Goal: Communication & Community: Answer question/provide support

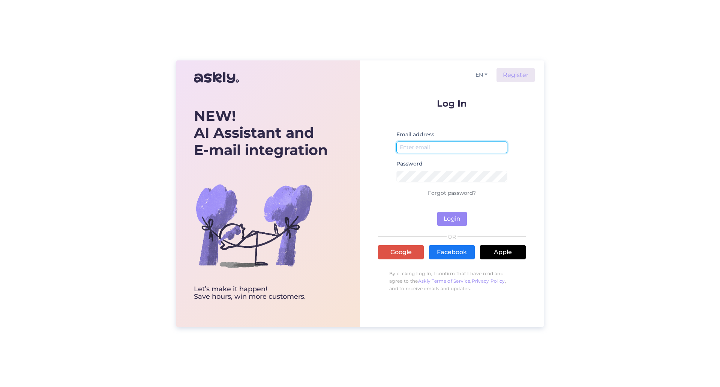
click at [440, 149] on input "email" at bounding box center [451, 147] width 111 height 12
click at [474, 145] on input "[EMAIL_ADDRESS][DOMAIN_NAME]" at bounding box center [451, 147] width 111 height 12
click at [428, 147] on input "[EMAIL_ADDRESS][DOMAIN_NAME]" at bounding box center [451, 147] width 111 height 12
type input "[EMAIL_ADDRESS][DOMAIN_NAME]"
click at [459, 222] on button "Login" at bounding box center [452, 218] width 30 height 14
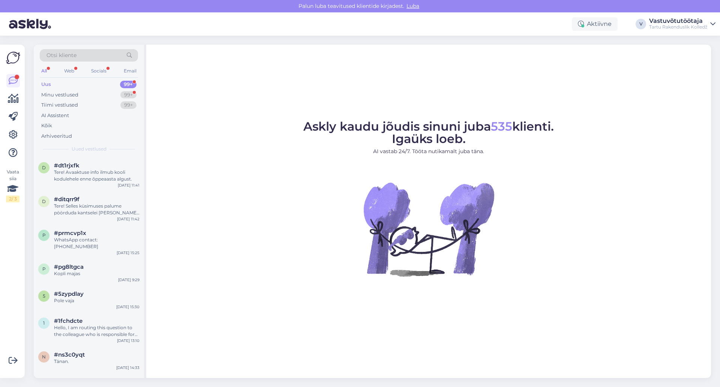
click at [57, 83] on div "Uus 99+" at bounding box center [89, 84] width 98 height 10
click at [93, 93] on div "Minu vestlused 99+" at bounding box center [89, 95] width 98 height 10
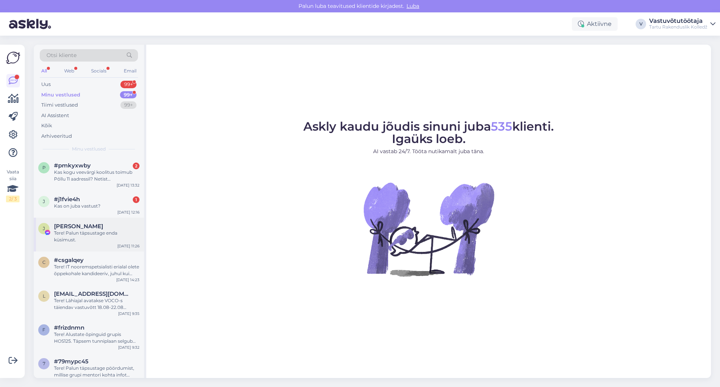
click at [95, 228] on div "[PERSON_NAME]" at bounding box center [96, 226] width 85 height 7
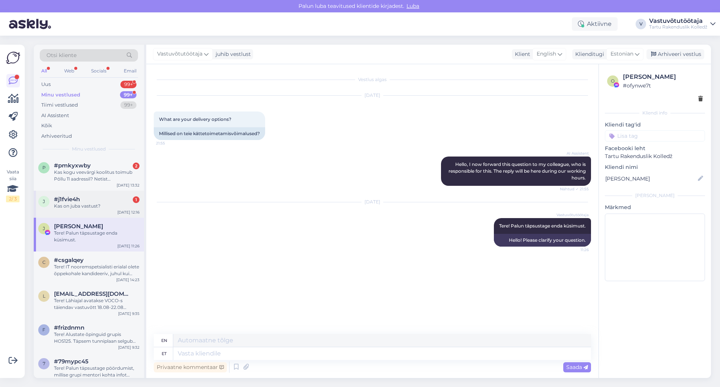
click at [92, 200] on div "#j1fvie4h 1" at bounding box center [96, 199] width 85 height 7
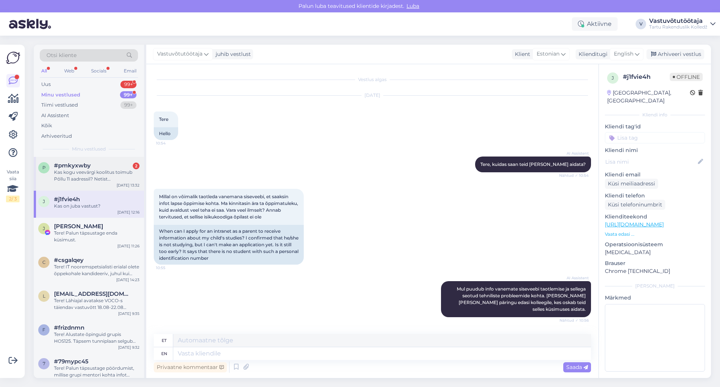
click at [94, 181] on div "Kas kogu veevärgi koolitus toimub Põllu 11 aadressil? Netist [PERSON_NAME] välj…" at bounding box center [96, 175] width 85 height 13
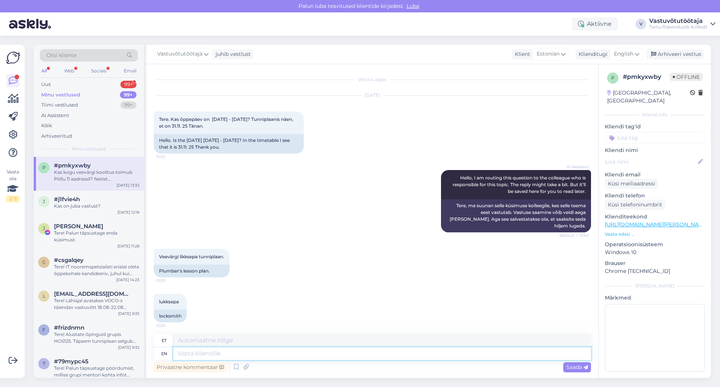
click at [241, 349] on textarea at bounding box center [382, 353] width 418 height 13
type textarea "Tere!"
click at [195, 338] on textarea "Tere!" at bounding box center [382, 340] width 418 height 13
click at [220, 351] on textarea "Tere!" at bounding box center [382, 353] width 418 height 13
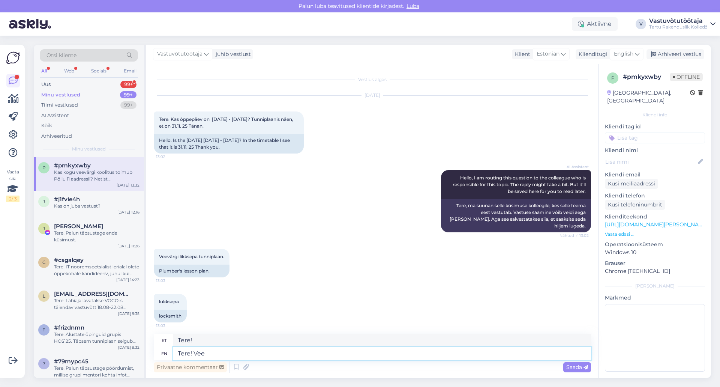
type textarea "Tere! Veev"
type textarea "Tere! Vee"
type textarea "Tere! Veevärgitehniku e"
type textarea "Tere! Veevärgitehnika"
type textarea "Tere! Veevärgitehniku eriala"
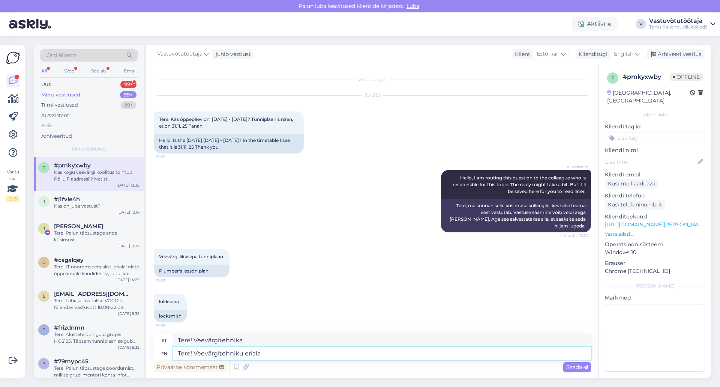
type textarea "Tere! Veevärgitehnika eriala"
type textarea "Tere! Veevärgitehniku eriala õppe"
click at [166, 340] on div "et" at bounding box center [164, 340] width 5 height 13
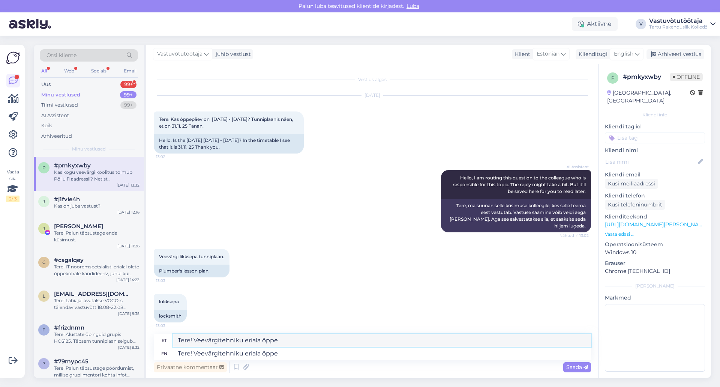
click at [571, 339] on textarea "Tere! Veevärgitehniku eriala õppe" at bounding box center [382, 340] width 418 height 13
drag, startPoint x: 568, startPoint y: 339, endPoint x: 284, endPoint y: 355, distance: 285.0
click at [284, 355] on textarea "Tere! Veevärgitehniku eriala õppe" at bounding box center [382, 353] width 418 height 13
click at [292, 340] on textarea "Tere! Veevärgitehniku eriala õppe" at bounding box center [382, 340] width 418 height 13
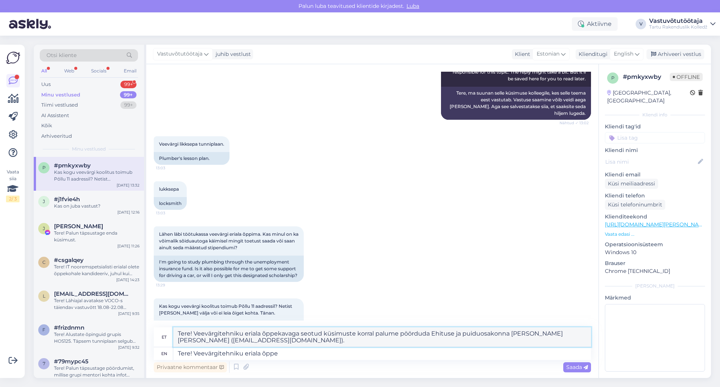
scroll to position [141, 0]
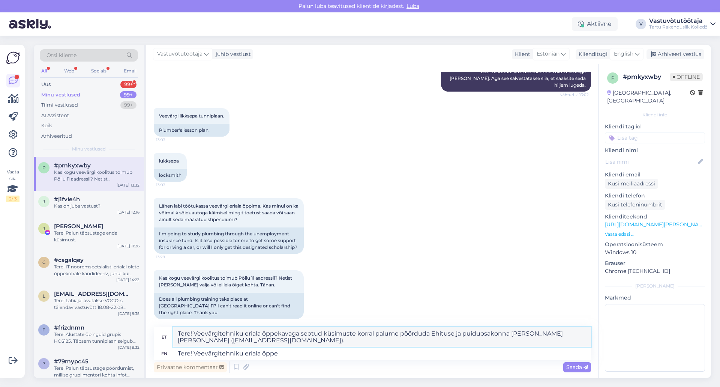
type textarea "Tere! Veevärgitehniku eriala õppekavaga seotud küsimuste korral palume pöörduda…"
click at [297, 351] on textarea "Tere! Veevärgitehniku eriala õppe" at bounding box center [382, 353] width 418 height 13
type textarea "Tere! Veevärgitehniku eriala õppeka"
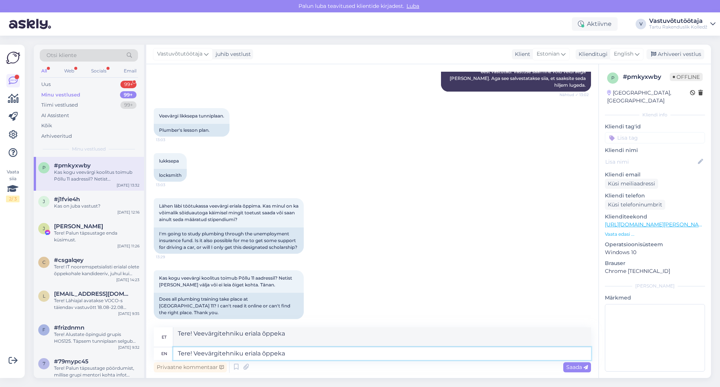
scroll to position [134, 0]
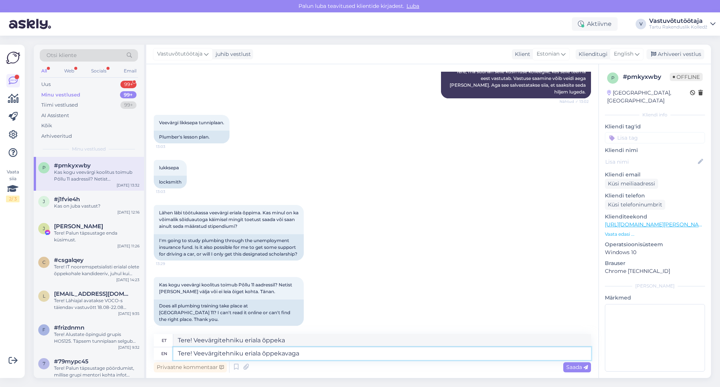
type textarea "Tere! Veevärgitehniku eriala õppekavaga"
type textarea "Tere! Veevärgitehniku eriala õppekavaga seotud"
type textarea "Tere! Veevärgitehniku eriala õppekavaga seotud küsimsute"
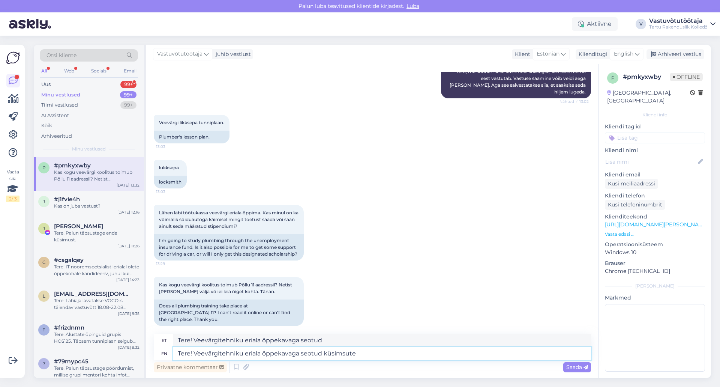
type textarea "Tere! Veevärgitehniku eriala õppekavaga seotud küsimsute"
type textarea "Tere! Veevärgitehniku eriala õppekavaga seotud küsimuste ü"
type textarea "Tere! Veevärgitehniku eriala õppekavaga seotud küsimused"
type textarea "Tere! Veevärgitehniku eriala õppekavaga seotud küsimuste puhul"
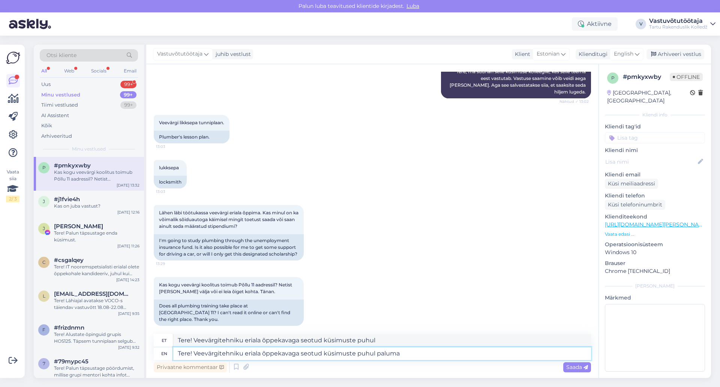
type textarea "Tere! Veevärgitehniku eriala õppekavaga seotud küsimuste puhul paluma"
type textarea "Tere! Veevärgitehniku eriala õppekavaga seotud küsimustega seotud paluma"
type textarea "Tere! Veevärgitehniku eriala õppekavaga seotud küsimuste puhul palume"
type textarea "Tere! Veevärgitehniku eriala õppekavaga seotud küsimustega seotud palume"
type textarea "Tere! Veevärgitehniku eriala õppekavaga seotud küsimuste puhul palume pöörduda"
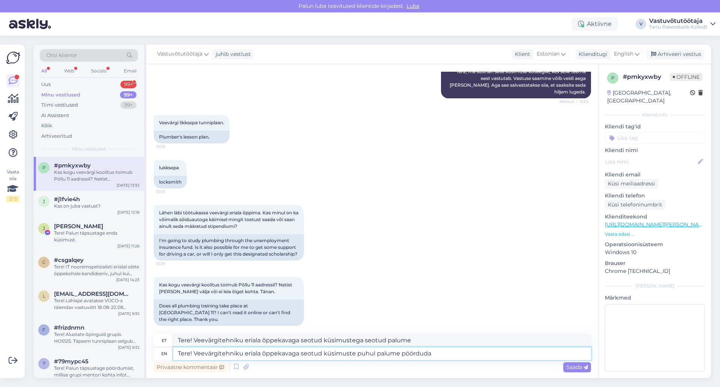
type textarea "Tere! Veevärgitehniku eriala õppekavaga seotud küsimuste puhul palume"
type textarea "Tere! Veevärgitehniku eriala õppekavaga seotud küsimuste puhul palume pöörduda …"
type textarea "Tere! Veevärgitehniku eriala õppekavaga seotud küsimuste puhul palume Ehituse"
type textarea "Tere! Veevärgitehniku eriala õppekavaga seotud küsimuste puhul palume pöörduda …"
type textarea "Tere! Veevärgitehniku eriala õppekavaga seotud küsimuste puhul palume Ehituse ja"
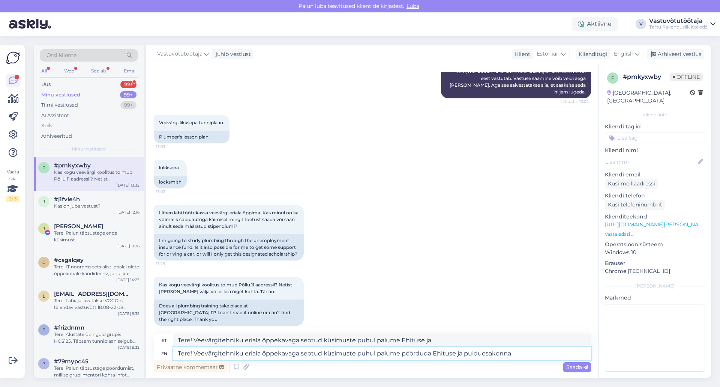
type textarea "Tere! Veevärgitehniku eriala õppekavaga seotud küsimuste puhul palume pöörduda …"
type textarea "Tere! Veevärgitehniku eriala õppekavaga seotud küsimuste puhul palume Ehituse j…"
type textarea "Tere! Veevärgitehniku eriala õppekavaga seotud küsimuste puhul palume pöörduda …"
type textarea "Tere! Veevärgitehniku eriala õppekavaga seotud küsimuste puhul palume Ehituse j…"
type textarea "Tere! Veevärgitehniku eriala õppekavaga seotud küsimuste puhul palume pöörduda …"
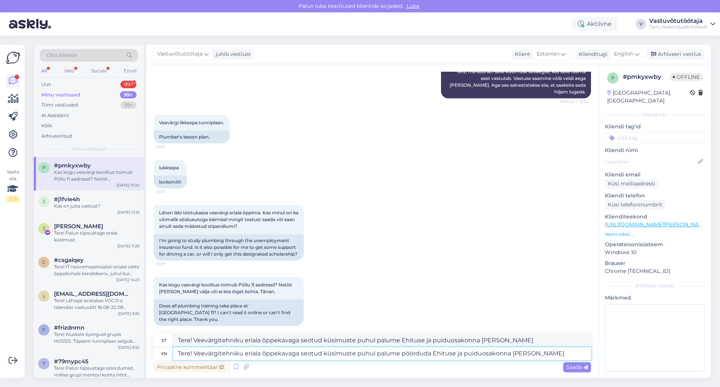
type textarea "Tere! Veevärgitehniku eriala õppekavaga seotud küsimuste puhul palume Ehituse j…"
type textarea "Tere! Veevärgitehniku eriala õppekavaga seotud küsimuste puhul palume pöörduda …"
type textarea "Tere! Veevärgitehniku eriala õppekavaga seotud küsimuste puhul palume Ehituse j…"
type textarea "Tere! Veevärgitehniku eriala õppekavaga seotud küsimuste puhul palume pöörduda …"
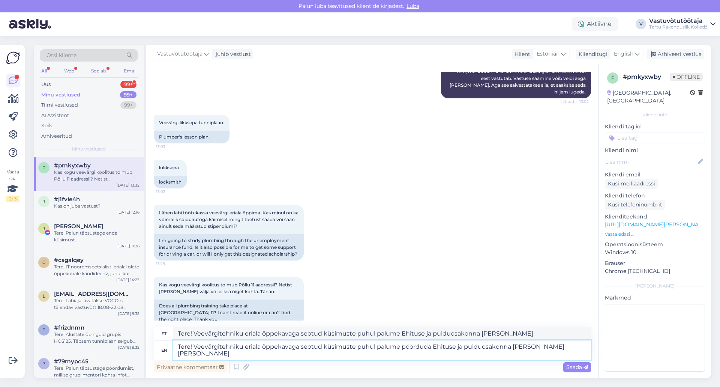
scroll to position [141, 0]
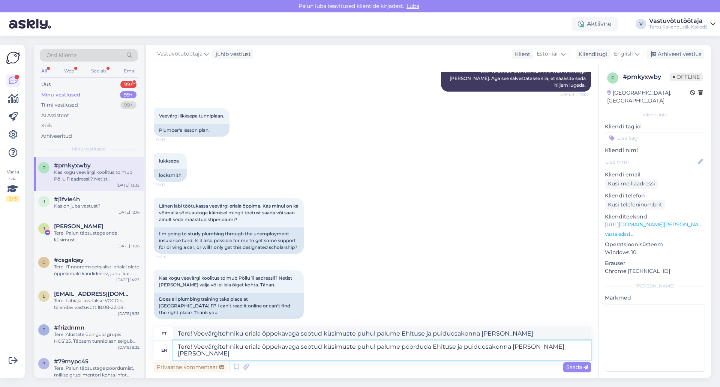
type textarea "Tere! Veevärgitehniku eriala õppekavaga seotud küsimustega seotud palume Ehitus…"
type textarea "Tere! Veevärgitehniku eriala õppekavaga seotud küsimuste puhul palume pöörduda …"
type textarea "Tere! Veevärgitehniku eriala õppekavaga seotud küsimustega seotud palume Ehitus…"
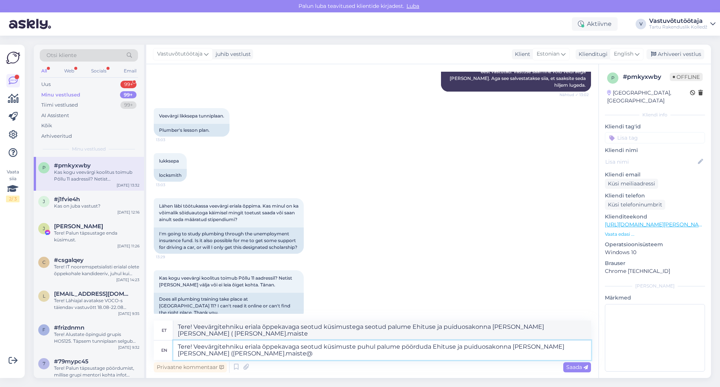
type textarea "Tere! Veevärgitehniku eriala õppekavaga seotud küsimuste puhul palume pöörduda …"
type textarea "Tere! Veevärgitehniku eriala õppekavaga seotud küsimustega seotud palume Ehitus…"
type textarea "Tere! Veevärgitehniku eriala õppekavaga seotud küsimuste puhul palume pöörduda …"
type textarea "Tere! Veevärgitehniku eriala õppekavaga seotud küsimustega seotud palume Ehitus…"
type textarea "Tere! Veevärgitehniku eriala õppekavaga seotud küsimuste puhul palume pöörduda …"
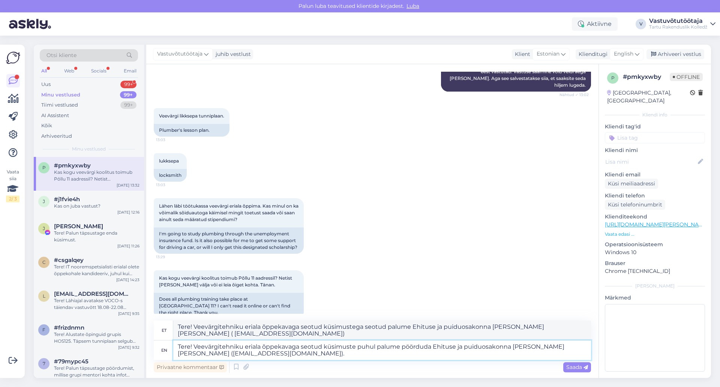
type textarea "Tere! Veevärgitehniku eriala õppekavaga seotud küsimuste puhul palume Ehituse j…"
type textarea "Tere! Veevärgitehniku eriala õppekavaga seotud küsimuste puhul palume pöörduda …"
type textarea "Tere! Veevärgitehniku eriala õppekavaga seotud küsimuste puhul palume Ehituse j…"
type textarea "Tere! Veevärgitehniku eriala õppekavaga seotud küsimuste puhul palume pöörduda …"
type textarea "Tere! Veevärgitehniku eriala õppekavaga seotud küsimuste puhul palume Ehituse j…"
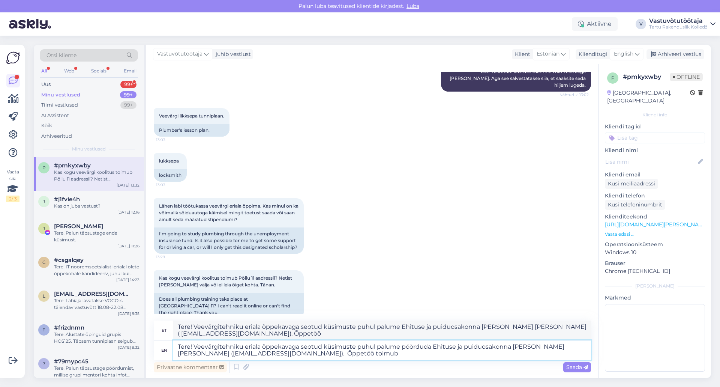
type textarea "Tere! Veevärgitehniku eriala õppekavaga seotud küsimuste puhul palume pöörduda …"
type textarea "Tere! Veevärgitehniku eriala õppekavaga seotud küsimuste puhul palume Ehituse j…"
type textarea "Tere! Veevärgitehniku eriala õppekavaga seotud küsimuste puhul palume pöörduda …"
type textarea "Tere! Veevärgitehniku eriala õppekavaga seotud küsimuste puhul palume Ehituse j…"
type textarea "Tere! Veevärgitehniku eriala õppekavaga seotud küsimuste puhul palume pöörduda …"
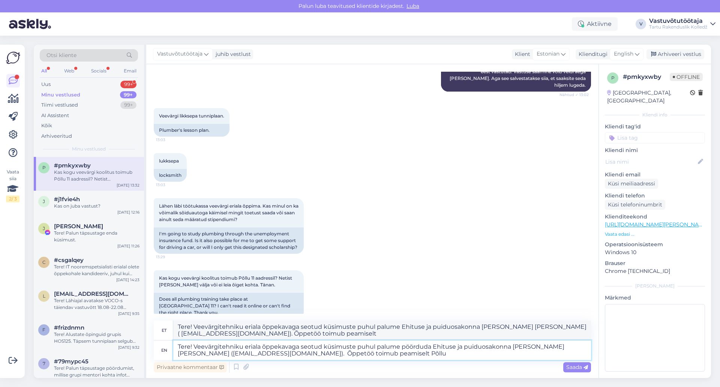
type textarea "Tere! Veevärgitehniku eriala õppekavaga seotud küsimuste puhul palume Ehituse j…"
type textarea "Tere! Veevärgitehniku eriala õppekavaga seotud küsimuste puhul palume pöörduda …"
type textarea "Tere! Veevärgitehniku eriala õppekavaga seotud küsimuste puhul palume Ehituse j…"
type textarea "Tere! Veevärgitehniku eriala õppekavaga seotud küsimuste puhul palume pöörduda …"
type textarea "Tere! Veevärgitehniku eriala õppekavaga seotud küsimuste puhul palume Ehituse j…"
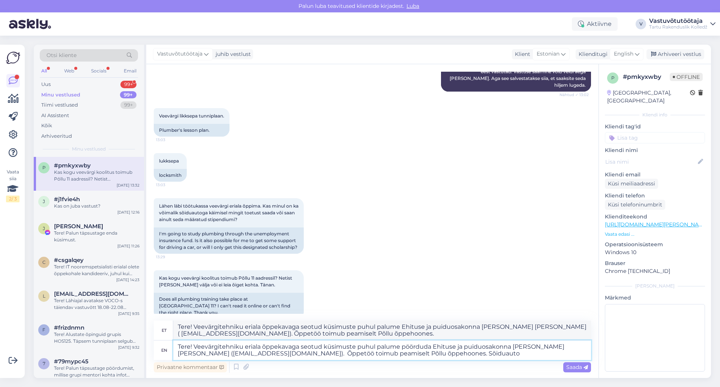
type textarea "Tere! Veevärgitehniku eriala õppekavaga seotud küsimuste puhul palume pöörduda …"
type textarea "Tere! Veevärgitehniku eriala õppekavaga seotud küsimuste puhul palume Ehituse j…"
type textarea "Tere! Veevärgitehniku eriala õppekavaga seotud küsimuste puhul palume pöörduda …"
type textarea "Tere! Veevärgitehniku eriala õppekavaga seotud küsimuste puhul palume Ehituse j…"
type textarea "Tere! Veevärgitehniku eriala õppekavaga seotud küsimuste puhul palume pöörduda …"
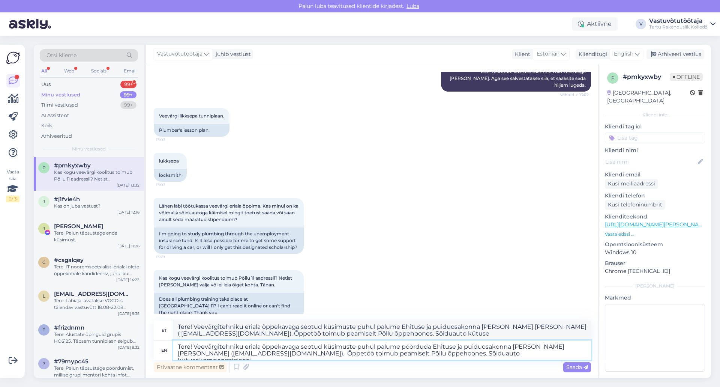
type textarea "Tere! Veevärgitehniku eriala õppekavaga seotud küsimuste puhul palume Ehituse j…"
type textarea "Tere! Veevärgitehniku eriala õppekavaga seotud küsimuste puhul palume pöörduda …"
type textarea "Tere! Veevärgitehniku eriala õppekavaga seotud küsimuste puhul palume Ehituse j…"
type textarea "Tere! Veevärgitehniku eriala õppekavaga seotud küsimuste puhul palume pöörduda …"
type textarea "Tere! Veevärgitehniku eriala õppekavaga seotud küsimuste puhul palume Ehituse j…"
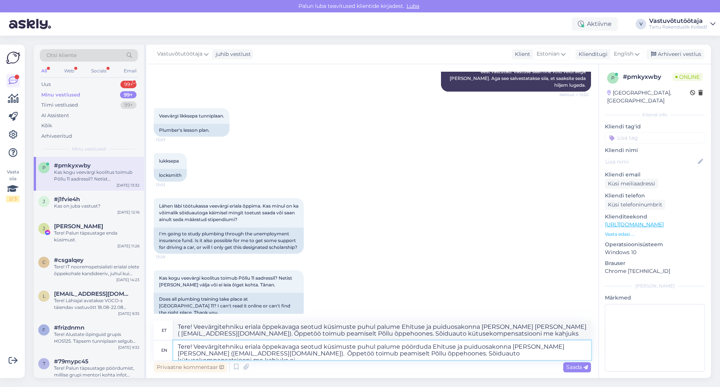
type textarea "Tere! Veevärgitehniku eriala õppekavaga seotud küsimuste puhul palume pöörduda …"
type textarea "Tere! Veevärgitehniku eriala õppekavaga seotud küsimuste puhul palume Ehituse j…"
type textarea "Tere! Veevärgitehniku eriala õppekavaga seotud küsimuste puhul palume pöörduda …"
type textarea "Tere! Veevärgitehniku eriala õppekavaga seotud küsimuste puhul palume Ehituse j…"
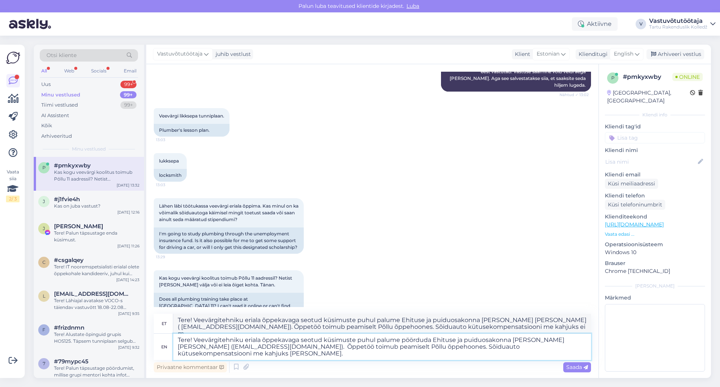
type textarea "Tere! Veevärgitehniku eriala õppekavaga seotud küsimuste puhul palume pöörduda …"
type textarea "Tere! Veevärgitehniku eriala õppekavaga seotud küsimuste puhul palume Ehituse j…"
type textarea "Tere! Veevärgitehniku eriala õppekavaga seotud küsimuste puhul palume pöörduda …"
type textarea "Tere! Veevärgitehniku eriala õppekavaga seotud küsimuste puhul palume Ehituse j…"
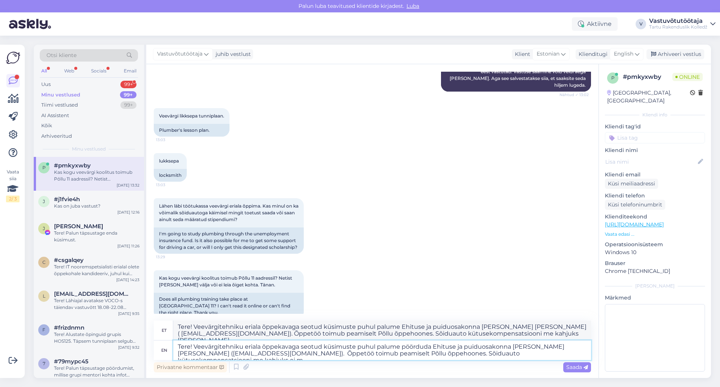
type textarea "Tere! Veevärgitehniku eriala õppekavaga seotud küsimuste puhul palume pöörduda …"
type textarea "Tere! Veevärgitehniku eriala õppekavaga seotud küsimuste puhul palume Ehituse j…"
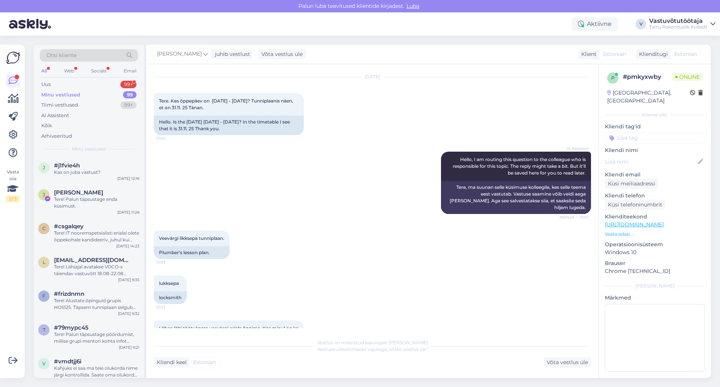
scroll to position [206, 0]
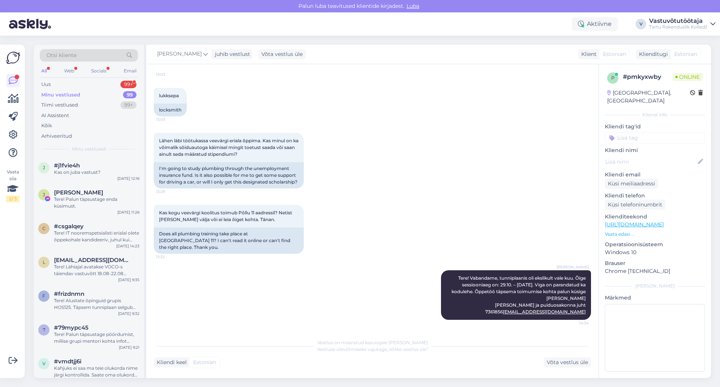
click at [76, 94] on div "Minu vestlused" at bounding box center [60, 94] width 39 height 7
click at [92, 171] on div "Kas on juba vastust?" at bounding box center [96, 172] width 85 height 7
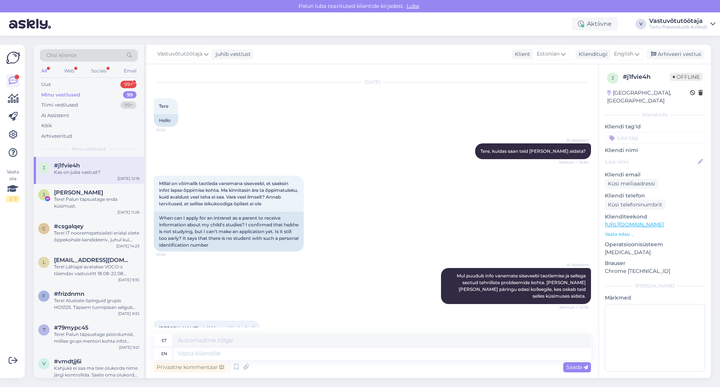
scroll to position [0, 0]
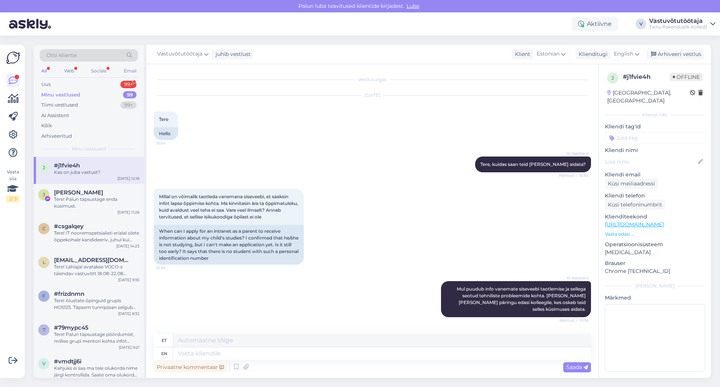
click at [63, 93] on div "Minu vestlused" at bounding box center [60, 94] width 39 height 7
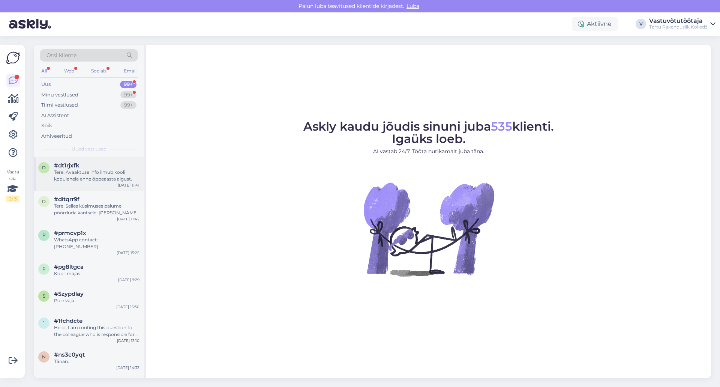
click at [103, 174] on div "Tere! Avaaktuse info ilmub kooli kodulehele enne õppeaasta algust." at bounding box center [96, 175] width 85 height 13
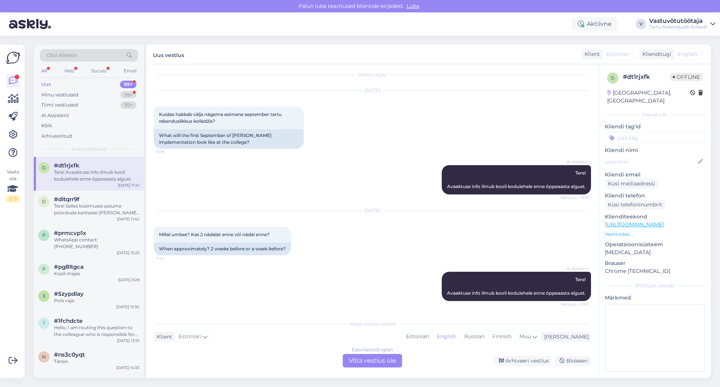
click at [48, 84] on div "Uus" at bounding box center [46, 84] width 10 height 7
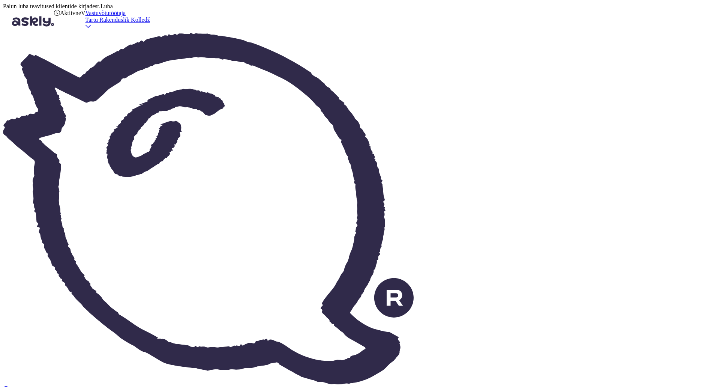
type textarea "Tere!"
type textarea "Tere! Lähiajal"
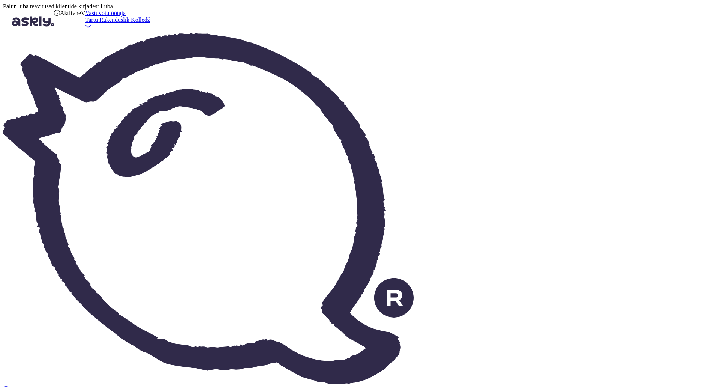
type textarea "Tere! Lähiajal"
type textarea "Tere! Lähiajal tuleb"
type textarea "Tere! Lähiajal tuleb õppija m"
type textarea "Tere! Lähiajal tuleb õppija"
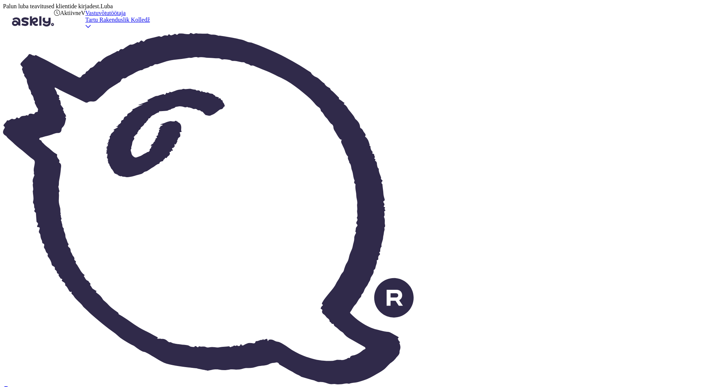
type textarea "Tere! Lähiajal tuleb õppija mentorilt"
type textarea "Tere! Lähiajal tuleb õppi mentorilt"
type textarea "Tere! Lähiajal tuleb õppij mentorilt"
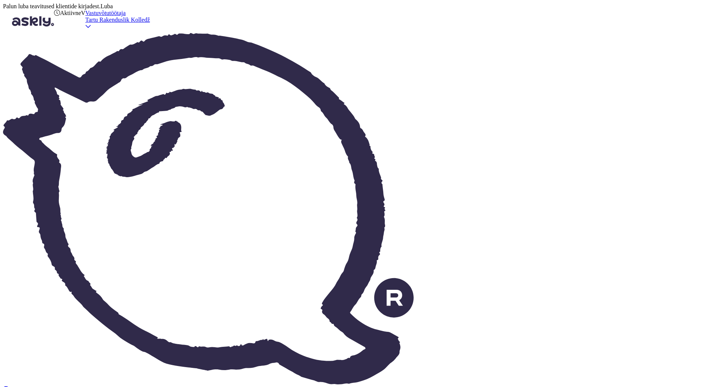
type textarea "Tere! Lähiajal tuleb õpp mentorilt"
type textarea "Tere! Lähiajal tuleb õppi mentorilt"
type textarea "Tere! Lähiajal tuleb õp mentorilt"
type textarea "Tere! Lähiajal tuleb õpil mentorilt"
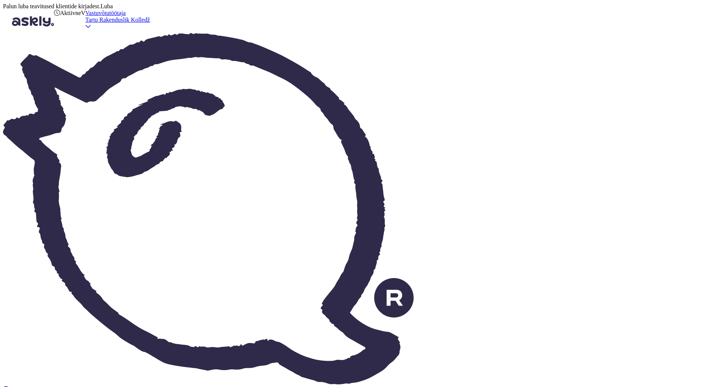
type textarea "Tere! Lähiajal tuleb õpi mentorilt"
type textarea "Tere! Lähiajal tuleb õpila mentorilt"
type textarea "Tere! Lähiajal tuleb õpilase mentorilt"
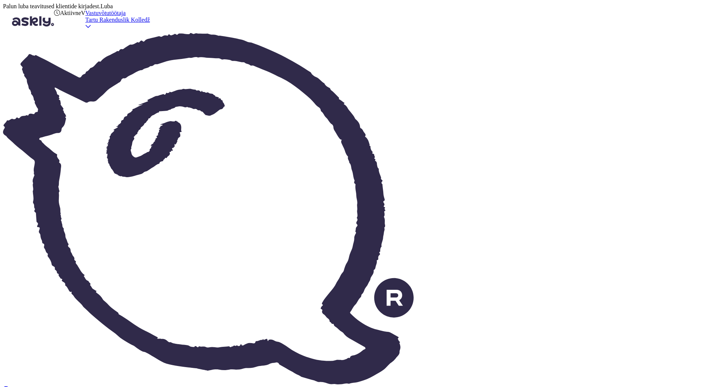
type textarea "Tere! Lähiajal tuleb õpilase mentorilt meil"
type textarea "Tere! Lähiajal tuleb õpilase mentorilt"
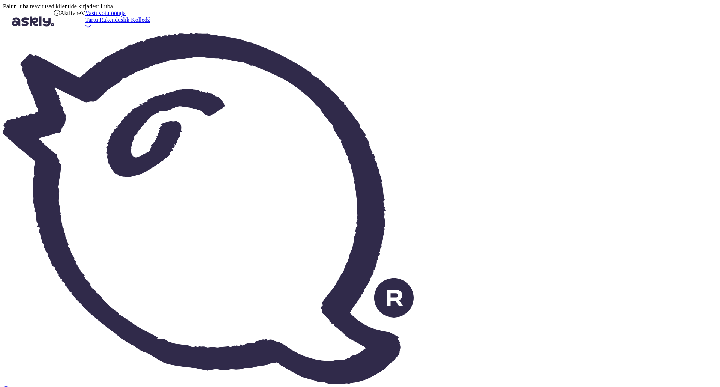
type textarea "Tere! Lähiajal tuleb õpilase mentorilt kiri"
type textarea "Tere! Lähiajal tuleb õpilase mentorilt kiri kogu v"
type textarea "Tere! Lähiajal tuleb õpilase mentorilt kiri kogu"
type textarea "Tere! Lähiajal tuleb õpilase mentorilt kiri kogu vajaliku i"
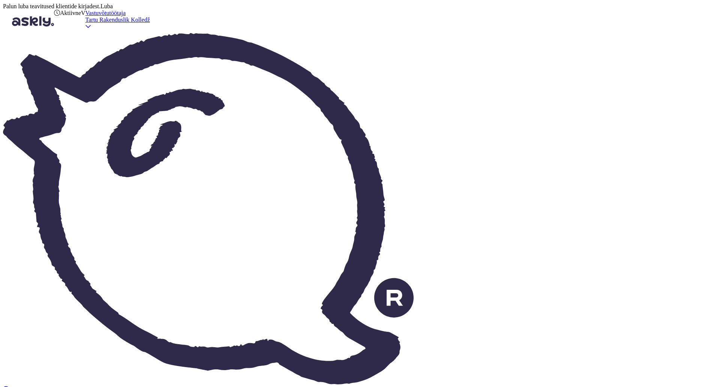
type textarea "Tere! Lähiajal tuleb õpilase mentorilt kiri kogu vajaliku"
type textarea "Tere! Lähiajal tuleb õpilase mentorilt kiri kogu vajaliku infoga"
type textarea "Tere! Lähiajal tuleb õpilase mentorilt kiri kogu vajaliku infoga nii si"
type textarea "Tere! Lähiajal tuleb õpilase mentorilt kiri kogu vajaliku infoga nii"
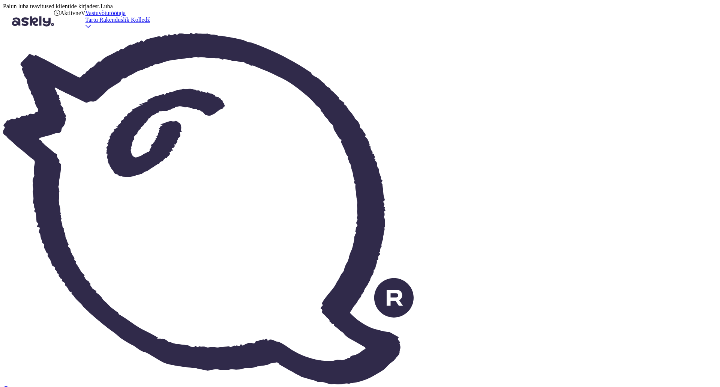
type textarea "Tere! Lähiajal tuleb õpilase mentorilt kiri kogu vajaliku infoga nii siseveebi …"
type textarea "Tere! Lähiajal tuleb õpilase mentorilt kiri kogu vajaliku infoga nii siseveebi"
type textarea "Tere! Lähiajal tuleb õpilase mentorilt kiri kogu vajaliku infoga nii siseveebi …"
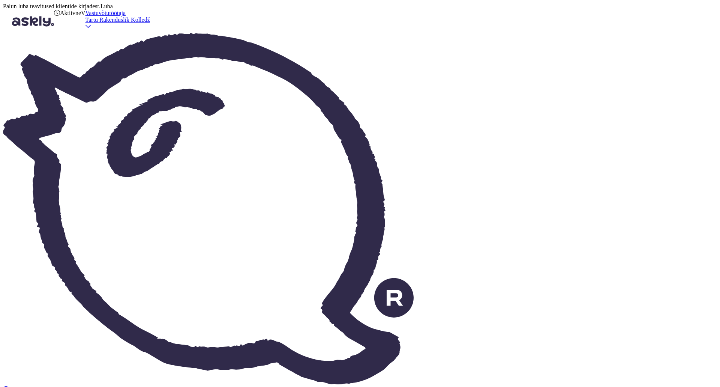
type textarea "Tere! Lähiajal tuleb õpilase mentorilt kiri kogu vajaliku infoga nii siseveebi …"
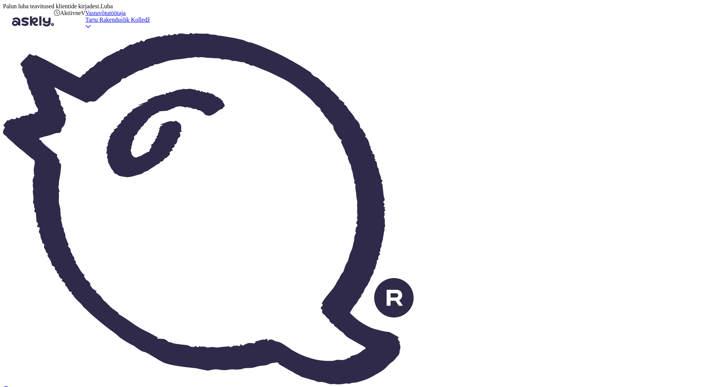
type textarea "Tere! Lähiajal tuleb õpilase mentorilt kiri kogu vajaliku infoga nii siseveebi …"
type textarea "Tere! Lähiajal tuleb õpilase mentorilt kogu vajaliku infoga nii siseveebi kasut…"
type textarea "Tere! Lähiajal tuleb õpilase mentorilt kiri kogu vajaliku infoga nii siseveebi …"
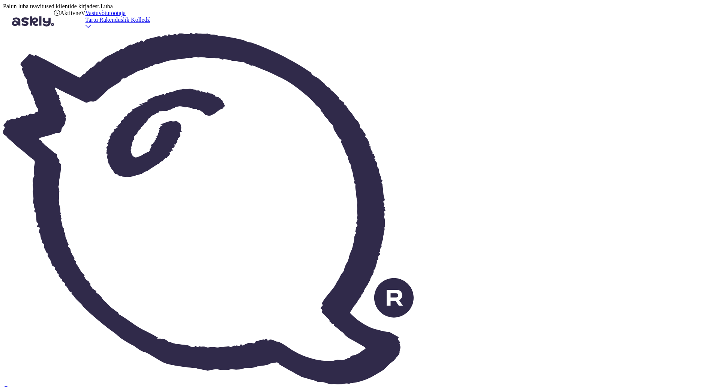
type textarea "Tere! Lähiajal tuleb õpilase mentorilt kogu vajaliku infoga nii siseveebi kasut…"
type textarea "Tere! Lähiajal tuleb õpilase mentorilt kiri kogu vajaliku infoga nii siseveebi …"
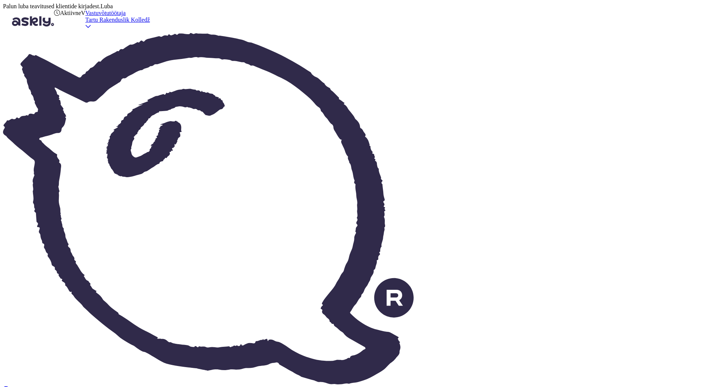
type textarea "Tere! Lähiajal tuleb õpilase mentorilt kiri kogu vajaliku infoga nii siseveebi …"
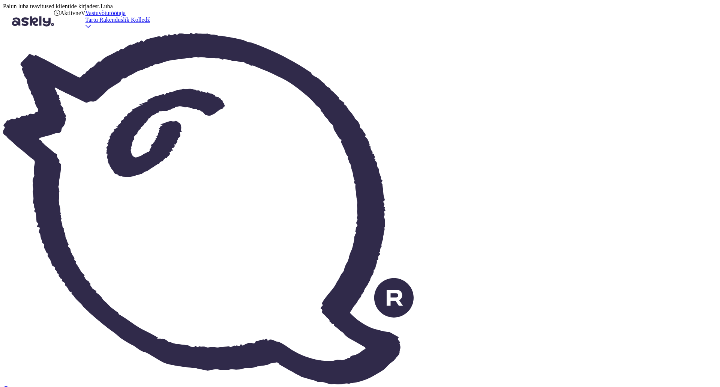
type textarea "Tere! Lähiajal tuleb õpilase mentorilt kiri kogu vajaliku infoga nii siseveebi …"
type textarea "Tere! Lähiajal tuleb õpilase mentorilt kogu vajaliku infoga nii siseveebi kasut…"
type textarea "Tere! Lähiajal tuleb õpilase mentorilt kiri kogu vajaliku infoga nii siseveebi …"
type textarea "Tere! Lähiajal tuleb õpilase mentorilt kogu vajaliku infoga nii siseveebi kasut…"
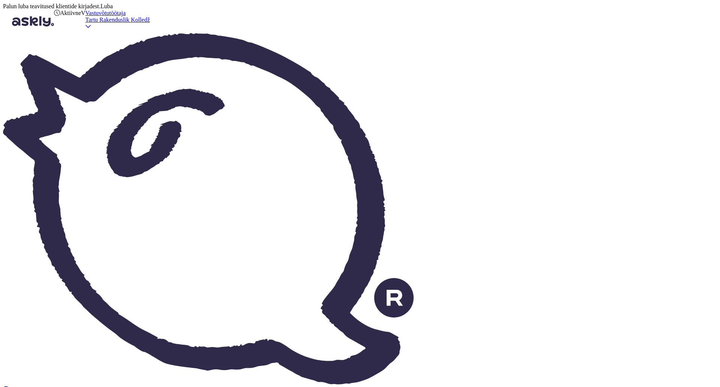
type textarea "Tere! Lähiajal tuleb õpilase mentorilt kiri kogu vajaliku infoga nii siseveebi …"
type textarea "Tere! Lähiajal tuleb õpilase mentorilt kogu vajaliku infoga nii siseveebi kasut…"
type textarea "Tere! Lähiajal tuleb õpilase mentorilt kiri kogu vajaliku infoga nii siseveebi …"
type textarea "Tere! Lähiajal tuleb õpilase mentorilt kogu vajaliku infoga nii siseveebi kasut…"
type textarea "Tere! Lähiajal tuleb õpilase mentorilt kiri kogu vajaliku infoga nii siseveebi …"
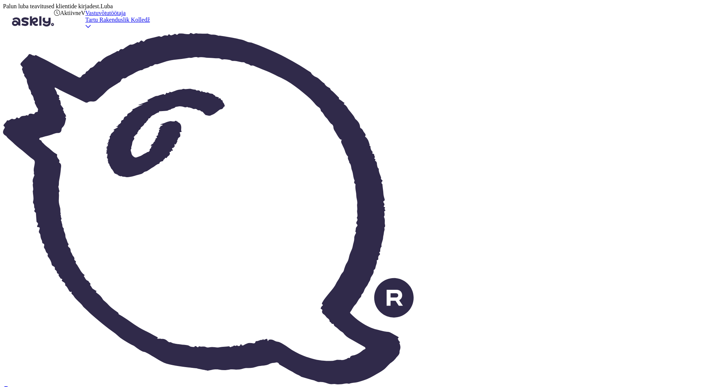
type textarea "Tere! Lähiajal tuleb õpilase mentorilt kogu vajaliku infoga nii siseveebi kasut…"
type textarea "Tere! Lähiajal tuleb õpilase mentorilt kiri kogu vajaliku infoga nii siseveebi …"
type textarea "Tere! Lähiajal tuleb õpilase mentorilt kogu vajaliku infoga nii siseveebi kasut…"
type textarea "Tere! Lähiajal tuleb õpilase mentorilt kiri kogu vajaliku infoga nii siseveebi …"
type textarea "Tere! Lähiajal tuleb õpilase mentorilt kogu vajaliku infoga nii siseveebi kasut…"
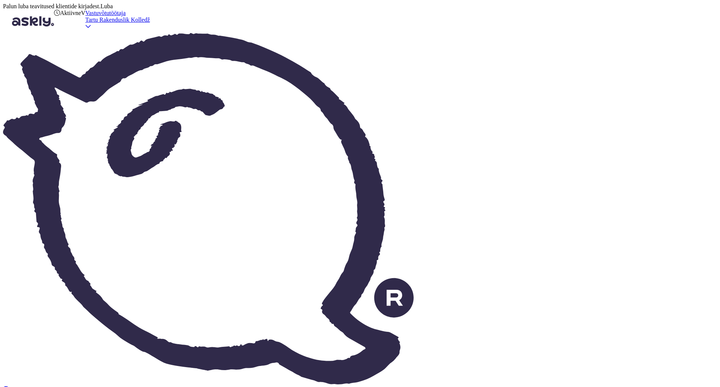
type textarea "Tere! Lähiajal tuleb õpilase mentorilt kiri kogu vajaliku infoga nii siseveebi …"
type textarea "Tere! Lähiajal tuleb õpilase mentorilt kogu vajaliku infoga nii siseveebi kasut…"
type textarea "Tere! Lähiajal tuleb õpilase mentorilt kiri kogu vajaliku infoga nii siseveebi …"
type textarea "Tere! Lähiajal tuleb õpilase mentorilt kogu vajaliku infoga nii siseveebi kasut…"
type textarea "Tere! Lähiajal tuleb õpilase mentorilt kiri kogu vajaliku infoga nii siseveebi …"
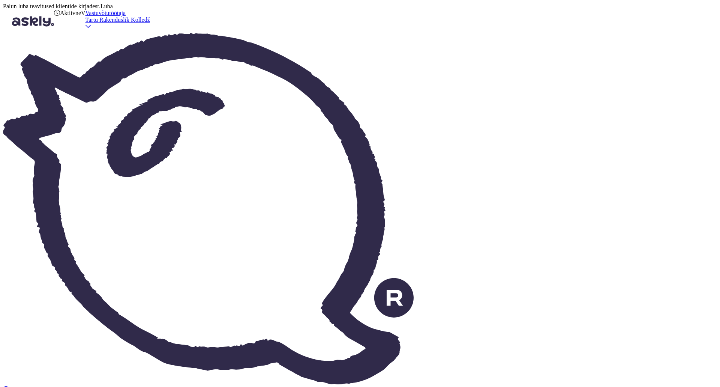
type textarea "Tere! Lähiajal tuleb õpilase mentorilt kogu vajaliku infoga nii siseveebi kasut…"
type textarea "Tere! Lähiajal tuleb õpilase mentorilt kiri kogu vajaliku infoga nii siseveebi …"
type textarea "Tere! Lähiajal tuleb õpilase mentorilt kogu vajaliku infoga nii siseveebi kasut…"
type textarea "Tere! Lähiajal tuleb õpilase mentorilt kiri kogu vajaliku infoga nii siseveebi …"
type textarea "Tere! Lähiajal tuleb õpilase mentorilt kogu vajaliku infoga nii siseveebi kasut…"
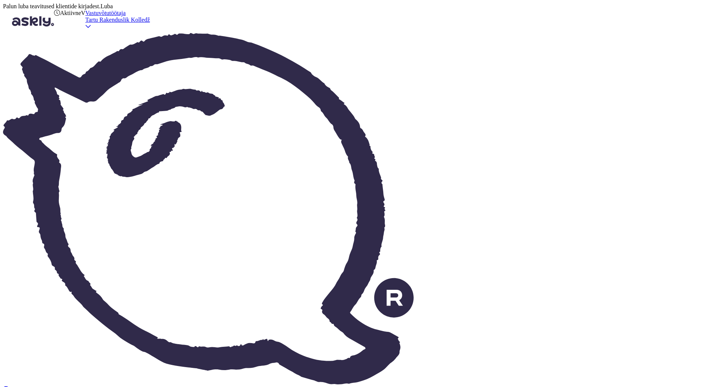
type textarea "Tere! Lähiajal tuleb õpilase mentorilt kiri kogu vajaliku infoga nii siseveebi …"
type textarea "Tere! Lähiajal tuleb õpilase mentorilt kogu vajaliku infoga nii siseveebi kasut…"
type textarea "Tere! Lähiajal tuleb õpilase mentorilt kiri kogu vajaliku infoga nii siseveebi …"
type textarea "Tere! Lähiajal tuleb õpilase mentorilt kogu vajaliku infoga nii siseveebi kasut…"
type textarea "Tere! Lähiajal tuleb õpilase mentorilt kiri kogu vajaliku infoga nii siseveebi …"
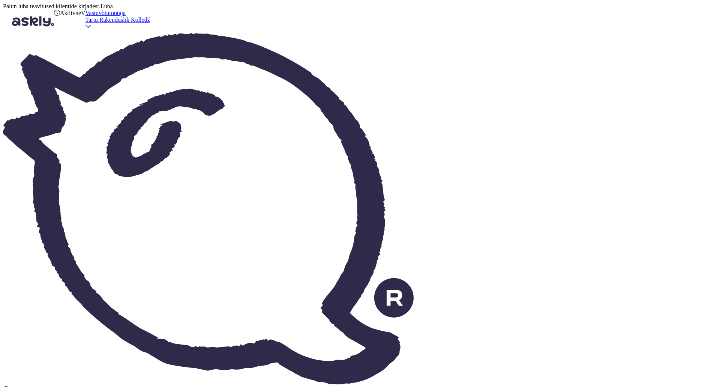
type textarea "Tere! Lähiajal tuleb õpilase mentorilt kogu vajaliku infoga nii siseveebi kasut…"
type textarea "Tere! Lähiajal tuleb õpilase mentorilt kiri kogu vajaliku infoga nii siseveebi …"
type textarea "Tere! Lähiajal tuleb õpilase mentorilt kogu vajaliku infoga nii siseveebi kasut…"
type textarea "Tere! Lähiajal tuleb õpilase mentorilt kiri kogu vajaliku infoga nii siseveebi …"
type textarea "Tere! Lähiajal tuleb õpilase mentorilt kogu vajaliku infoga nii siseveebi kasut…"
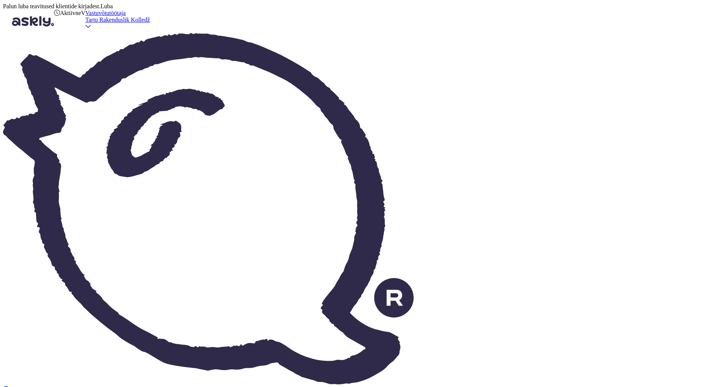
type textarea "Tere! Lähiajal tuleb õpilase mentorilt kiri kogu vajaliku infoga nii siseveebi …"
type textarea "Tere! Lähiajal tuleb õpilase mentorilt kogu vajaliku infoga nii siseveebi kasut…"
type textarea "Tere! Lähiajal tuleb õpilase mentorilt kiri kogu vajaliku infoga nii siseveebi …"
type textarea "Tere! Lähiajal tuleb õpilase mentorilt kogu vajaliku infoga nii siseveebi kasut…"
type textarea "Tere! Lähiajal tuleb õpilase mentorilt kiri kogu vajaliku infoga nii siseveebi …"
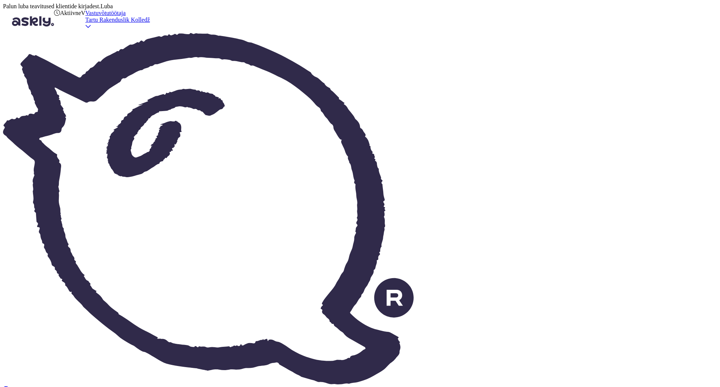
type textarea "Tere! Lähiajal tuleb õpilase mentorilt kogu vajaliku infoga nii siseveebi kasut…"
type textarea "Tere! Lähiajal tuleb õpilase mentorilt kiri kogu vajaliku infoga nii siseveebi …"
type textarea "Tere! Lähiajal tuleb õpilase mentorilt kogu vajaliku infoga nii siseveebi kasut…"
type textarea "Tere! Lähiajal tuleb õpilase mentorilt kiri kogu vajaliku infoga nii siseveebi …"
type textarea "Tere! Lähiajal tuleb õpilase mentorilt kogu vajaliku infoga nii siseveebi kasut…"
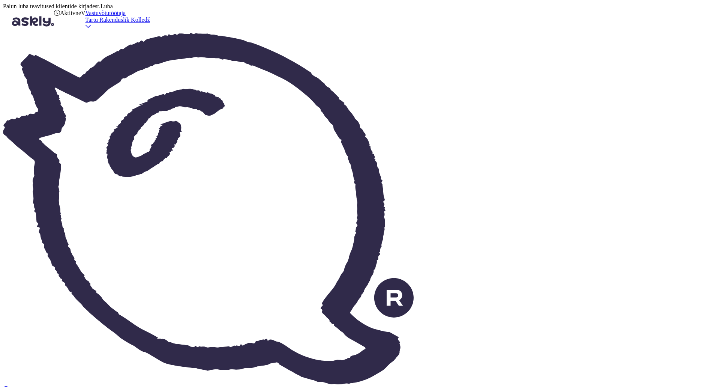
type textarea "Tere! Lähiajal tuleb õpilase mentorilt kiri kogu vajaliku infoga nii siseveebi …"
type textarea "Tere! Lähiajal tuleb õpilase mentorilt kogu vajaliku infoga nii siseveebi kasut…"
type textarea "Tere! Lähiajal tuleb õpilase mentorilt kiri kogu vajaliku infoga nii siseveebi …"
type textarea "Tere! Lähiajal tuleb õpilase mentorilt kogu vajaliku infoga nii siseveebi kasut…"
type textarea "Tere! Lähiajal tuleb õpilase mentorilt kiri kogu vajaliku infoga nii siseveebi …"
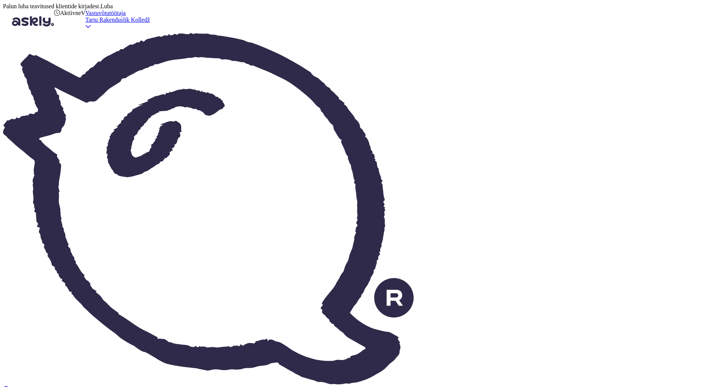
type textarea "Tere! Lähiajal tuleb õpilase mentorilt kogu vajaliku infoga nii siseveebi kasut…"
type textarea "Tere! Lähiajal tuleb õpilase mentorilt kiri kogu vajaliku infoga nii siseveebi …"
type textarea "Tere! Lähiajal tuleb õpilase mentorilt kogu vajaliku infoga nii siseveebi kasut…"
type textarea "Tere! Lähiajal tuleb õpilase mentorilt kiri kogu vajaliku infoga nii siseveebi …"
type textarea "Tere! Lähiajal tuleb õpilase mentorilt kogu vajaliku infoga nii siseveebi kasut…"
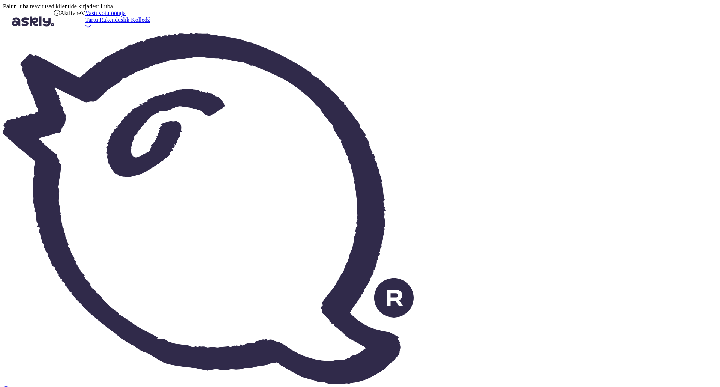
type textarea "Tere! Lähiajal tuleb õpilase mentorilt kiri kogu vajaliku infoga nii siseveebi …"
type textarea "Tere! Lähiajal tuleb õpilase mentorilt kogu vajaliku infoga nii siseveebi kasut…"
type textarea "Tere! Lähiajal tuleb õpilase mentorilt kiri kogu vajaliku infoga nii siseveebi …"
type textarea "Tere! Lähiajal tuleb õpilase mentorilt kogu vajaliku infoga nii siseveebi kasut…"
type textarea "Tere! Lähiajal tuleb õpilase mentorilt kiri kogu vajaliku infoga nii siseveebi …"
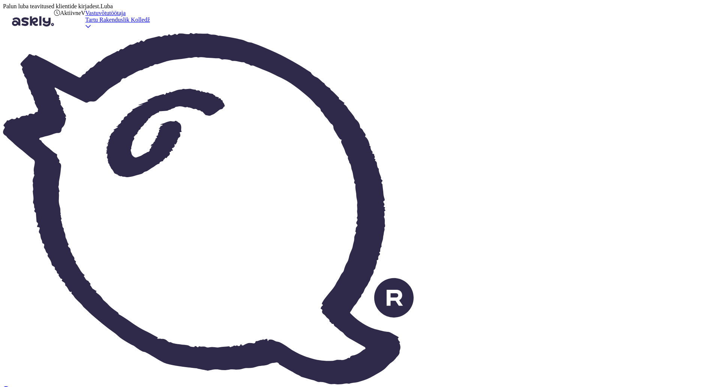
type textarea "Tere! Lähiajal tuleb õpilase mentorilt kogu vajaliku infoga nii siseveebi kasut…"
type textarea "Tere! Lähiajal tuleb õpilase mentorilt kiri kogu vajaliku infoga nii siseveebi …"
type textarea "Tere! Lähiajal tuleb õpilase mentorilt kogu vajaliku infoga nii siseveebi kasut…"
type textarea "Tere! Lähiajal tuleb õpilase mentorilt kiri kogu vajaliku infoga nii siseveebi …"
type textarea "Tere! Lähiajal tuleb õpilase mentorilt kogu vajaliku infoga nii siseveebi kasut…"
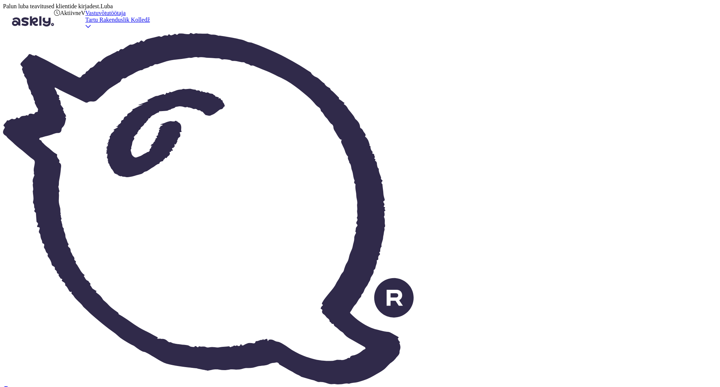
type textarea "Tere! Lähiajal tuleb õpilase mentorilt kiri kogu vajaliku infoga nii siseveebi …"
type textarea "Tere! Lähiajal tuleb õpilase mentorilt kogu vajaliku infoga nii siseveebi kasut…"
type textarea "Tere! Lähiajal tuleb õpilase mentorilt kiri kogu vajaliku infoga nii siseveebi …"
type textarea "Tere! Lähiajal tuleb õpilase mentorilt kogu vajaliku infoga nii siseveebi kasut…"
type textarea "Tere! Lähiajal tuleb õpilase mentorilt kiri kogu vajaliku infoga nii siseveebi …"
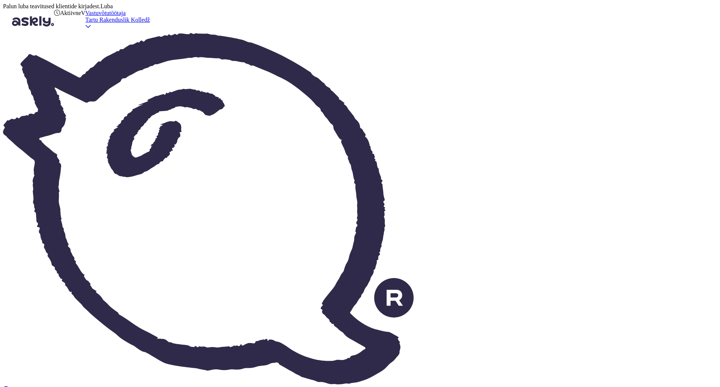
type textarea "Tere! Lähiajal tuleb õpilase mentorilt kogu vajaliku infoga nii siseveebi kasut…"
type textarea "Tere! Lähiajal tuleb õpilase mentorilt kiri kogu vajaliku infoga nii siseveebi …"
type textarea "Tere! Lähiajal tuleb õpilase mentorilt kogu vajaliku infoga nii siseveebi kasut…"
type textarea "Tere! Lähiajal tuleb õpilase mentorilt kiri kogu vajaliku infoga nii siseveebi …"
type textarea "Tere! Lähiajal tuleb õpilase mentorilt kogu vajaliku infoga nii siseveebi kasut…"
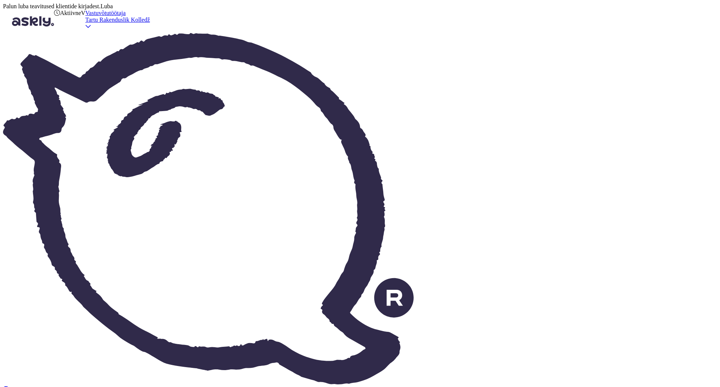
type textarea "Tere! Lähiajal tuleb õpilase mentorilt kiri kogu vajaliku infoga nii siseveebi …"
type textarea "Tere! Lähiajal tuleb õpilase mentorilt kogu vajaliku infoga nii siseveebi kasut…"
type textarea "Tere! Lähiajal tuleb õpilase mentorilt kiri kogu vajaliku infoga nii siseveebi …"
type textarea "Tere! Lähiajal tuleb õpilase mentorilt kogu vajaliku infoga nii siseveebi kasut…"
type textarea "Tere! Lähiajal tuleb õpilase mentorilt kiri kogu vajaliku infoga nii siseveebi …"
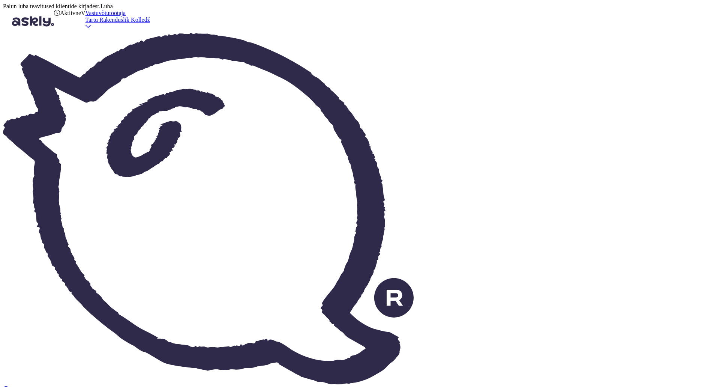
type textarea "Tere! Lähiajal tuleb õpilase mentorilt kogu vajaliku infoga nii siseveebi kasut…"
drag, startPoint x: 519, startPoint y: 354, endPoint x: 472, endPoint y: 355, distance: 47.3
type textarea "Tere! Lähiajal tuleb õpilase mentorilt kiri kogu vajaliku infoga nii siseveebi …"
type textarea "Tere! Lähiajal tuleb õpilase mentorilt kogu vajaliku infoga nii siseveebi kasut…"
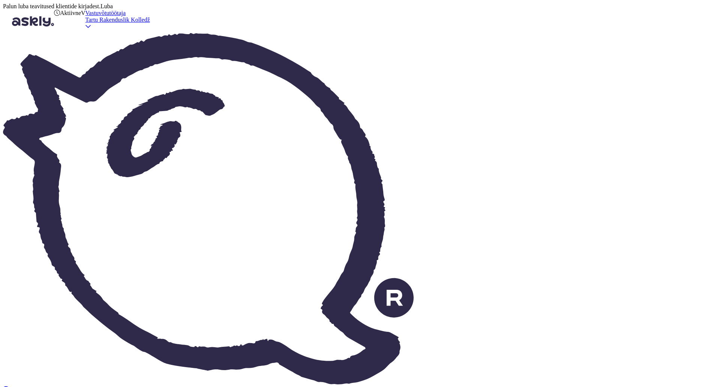
type textarea "Tere! Lähiajal tuleb õpilase mentorilt kiri kogu vajaliku infoga nii siseveebi …"
type textarea "Tere! Lähiajal tuleb õpilase mentorilt kogu vajaliku infoga nii siseveebi kasut…"
type textarea "Tere! Lähiajal tuleb õpilase mentorilt kiri kogu vajaliku infoga nii siseveebi …"
type textarea "Tere! Lähiajal tuleb õpilase mentorilt kogu vajaliku infoga nii siseveebi kasut…"
type textarea "Tere! Lähiajal tuleb õpilase mentorilt kiri kogu vajaliku infoga nii siseveebi …"
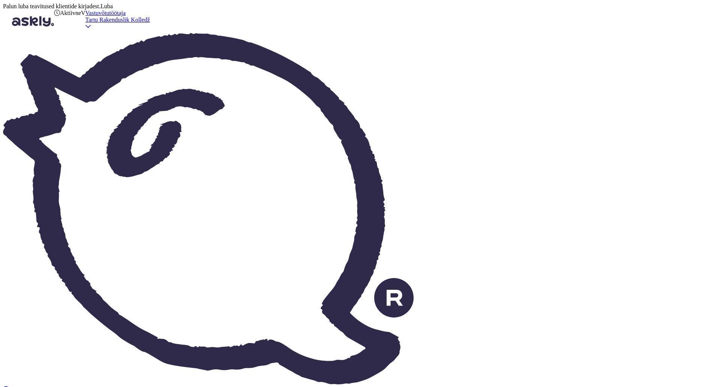
drag, startPoint x: 463, startPoint y: 327, endPoint x: 174, endPoint y: 307, distance: 289.8
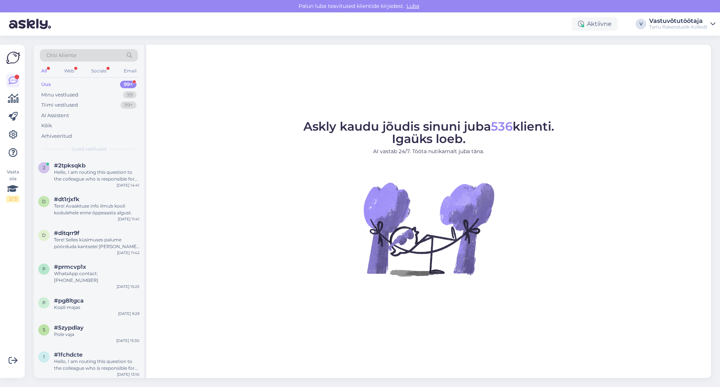
click at [59, 82] on div "Uus 99+" at bounding box center [89, 84] width 98 height 10
click at [75, 93] on div "Minu vestlused" at bounding box center [59, 94] width 37 height 7
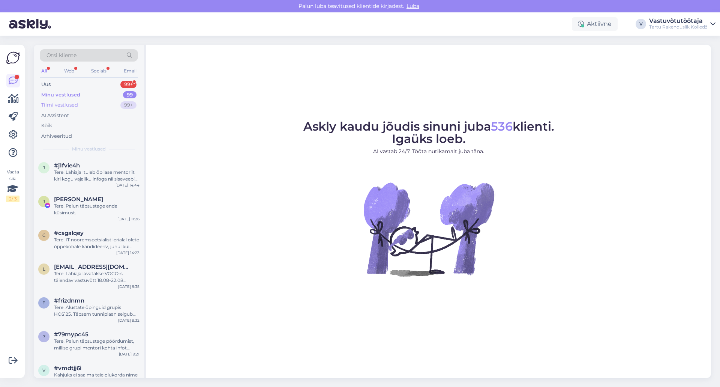
click at [81, 104] on div "Tiimi vestlused 99+" at bounding box center [89, 105] width 98 height 10
click at [90, 168] on div "#pmkyxwby" at bounding box center [96, 165] width 85 height 7
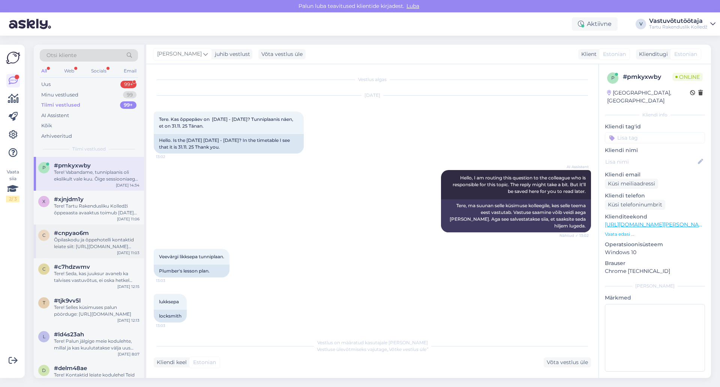
scroll to position [206, 0]
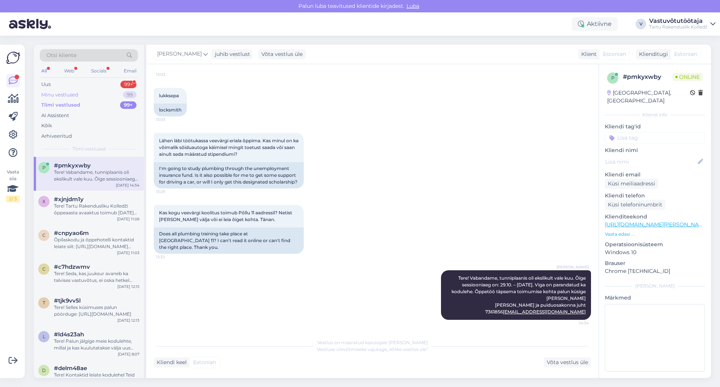
click at [69, 93] on div "Minu vestlused" at bounding box center [59, 94] width 37 height 7
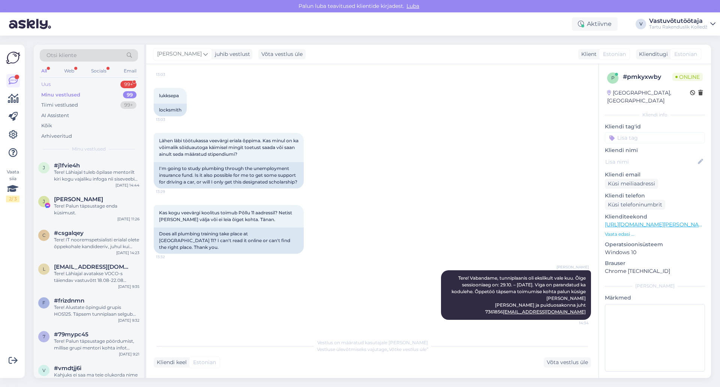
click at [71, 82] on div "Uus 99+" at bounding box center [89, 84] width 98 height 10
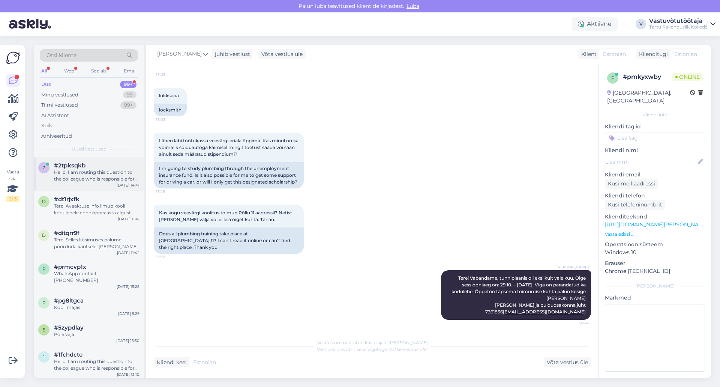
click at [80, 170] on div "Hello, I am routing this question to the colleague who is responsible for this …" at bounding box center [96, 175] width 85 height 13
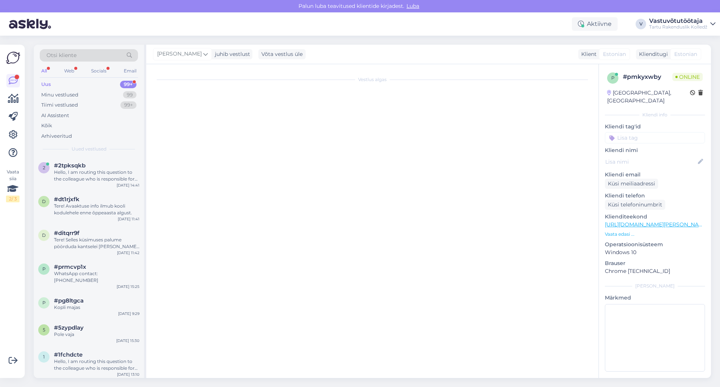
scroll to position [0, 0]
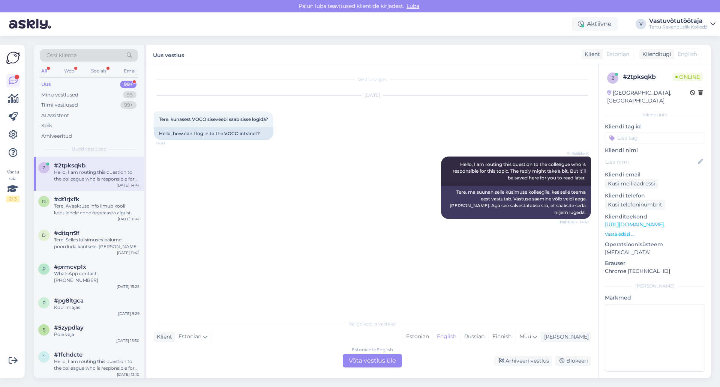
click at [386, 360] on div "Estonian to English Võta vestlus üle" at bounding box center [372, 360] width 59 height 13
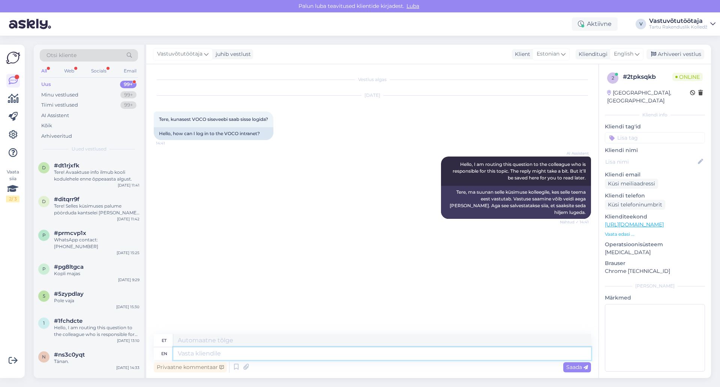
click at [210, 354] on textarea at bounding box center [382, 353] width 418 height 13
type textarea "Tere!"
type textarea "Tere! V"
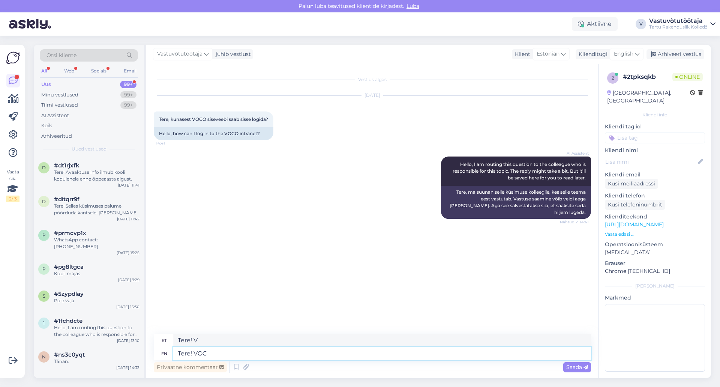
type textarea "Tere! VOCO"
type textarea "Tere! VOCO siseveebi"
type textarea "Tere! VOCO siseveebi sisselogimist t"
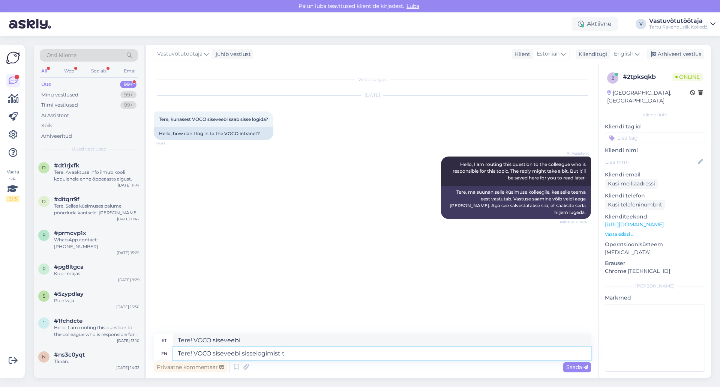
type textarea "Tere! VOCO siseveebi sisselogimist"
type textarea "Tere! VOCO siseveebi sisselogimist tutvustab"
type textarea "Tere! VOCO siseveebi sisselogimist tutvustab mentor"
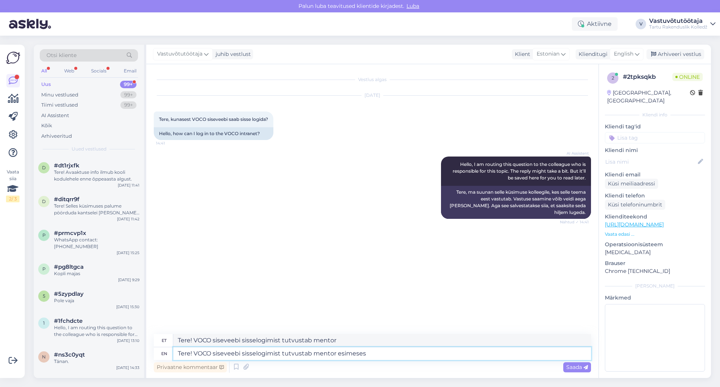
type textarea "Tere! VOCO siseveebi sisselogimist tutvustab mentor esimeses"
type textarea "Tere! VOCO siseveebi sisselogimist tutvustab mentor esimeses mentortunnis,"
type textarea "Tere! VOCO siseveebi sisselogimist tutvustab mentor esimeses mentortunnis, mis"
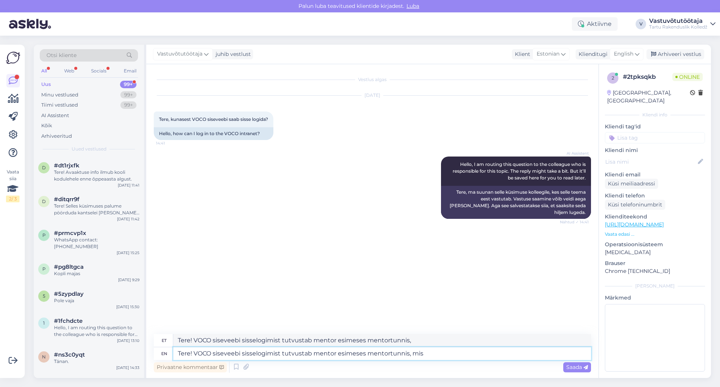
type textarea "Tere! VOCO siseveebi sisselogimist tutvustab mentor esimeses mentortunnis, mis"
type textarea "Tere! VOCO siseveebi sisselogimist tutvustab mentor esimeses mentortunnis, mis …"
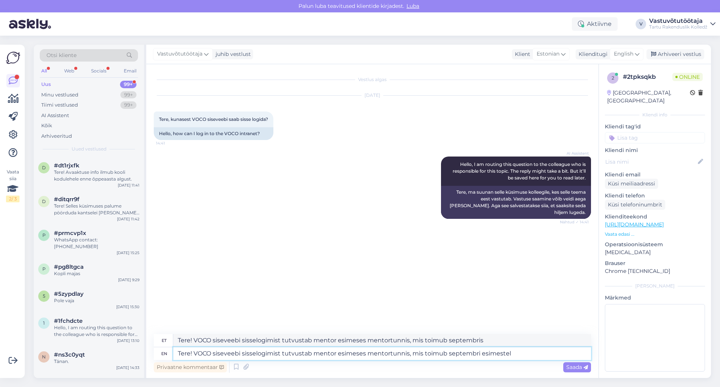
type textarea "Tere! VOCO siseveebi sisselogimist tutvustab mentor esimeses mentortunnis, mis …"
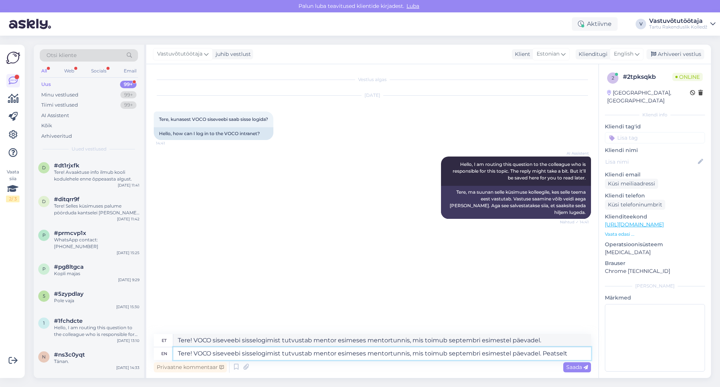
type textarea "Tere! VOCO siseveebi sisselogimist tutvustab mentor esimeses mentortunnis, mis …"
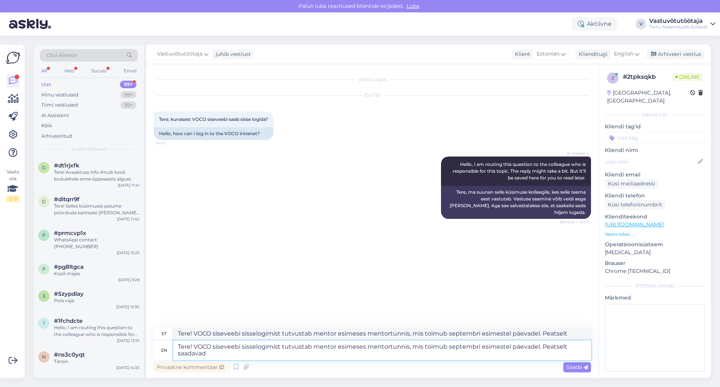
type textarea "Tere! VOCO siseveebi sisselogimist tutvustab mentor esimeses mentortunnis, mis …"
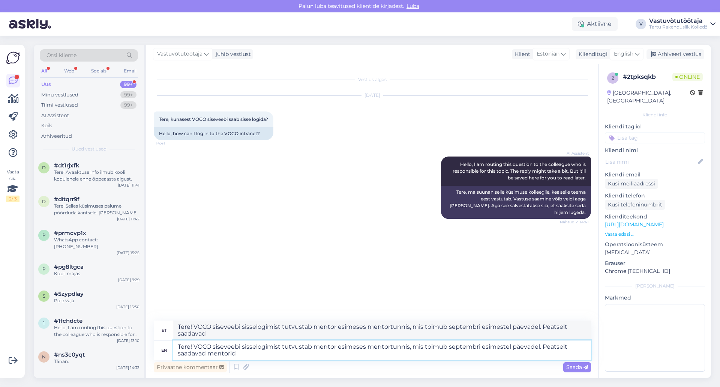
type textarea "Tere! VOCO siseveebi sisselogimist tutvustab mentor esimeses mentortunnis, mis …"
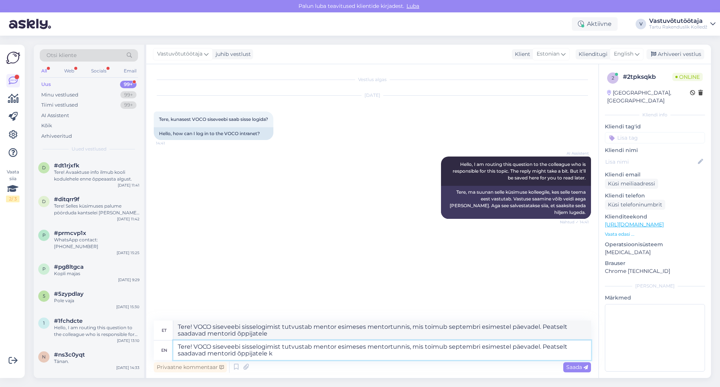
type textarea "Tere! VOCO siseveebi sisselogimist tutvustab mentor esimeses mentortunnis, mis …"
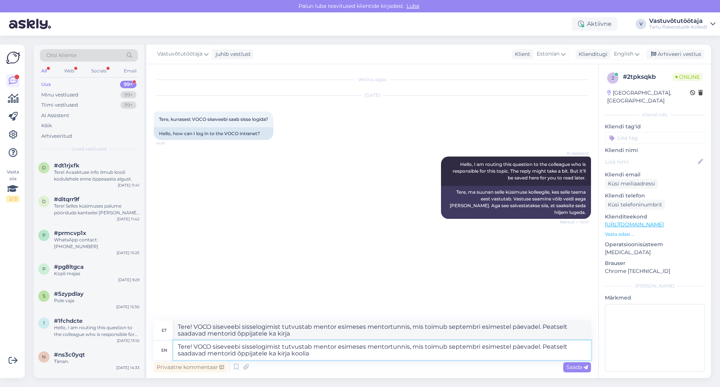
type textarea "Tere! VOCO siseveebi sisselogimist tutvustab mentor esimeses mentortunnis, mis …"
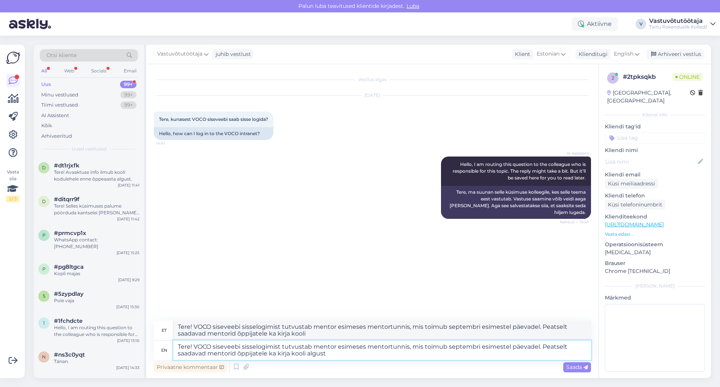
type textarea "Tere! VOCO siseveebi sisselogimist tutvustab mentor esimeses mentortunnis, mis …"
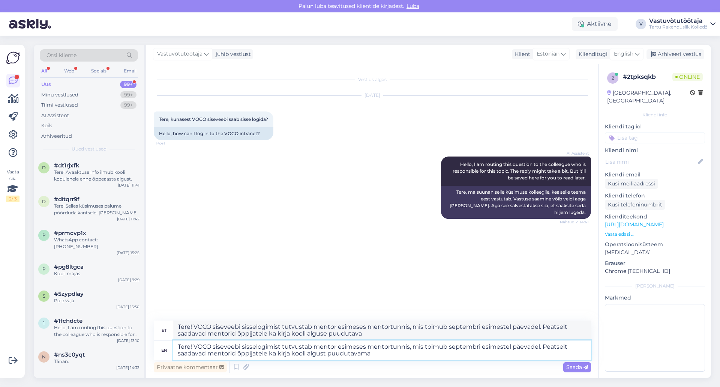
type textarea "Tere! VOCO siseveebi sisselogimist tutvustab mentor esimeses mentortunnis, mis …"
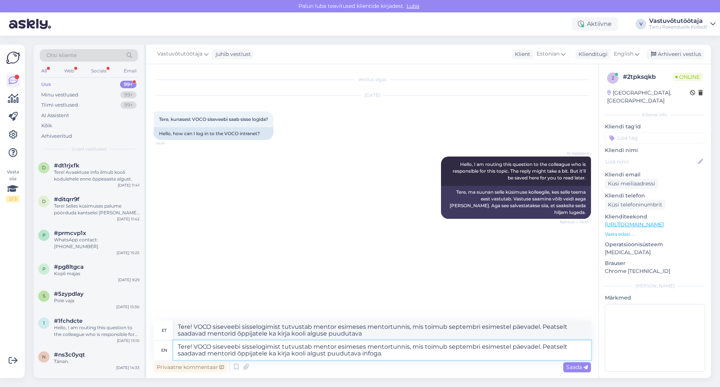
type textarea "Tere! VOCO siseveebi sisselogimist tutvustab mentor esimeses mentortunnis, mis …"
click at [288, 354] on textarea "Tere! VOCO siseveebi sisselogimist tutvustab mentor esimeses mentortunnis, mis …" at bounding box center [382, 349] width 418 height 19
click at [289, 353] on textarea "Tere! VOCO siseveebi sisselogimist tutvustab mentor esimeses mentortunnis, mis …" at bounding box center [382, 349] width 418 height 19
type textarea "Tere! VOCO siseveebi sisselogimist tutvustab mentor esimeses mentortunnis, mis …"
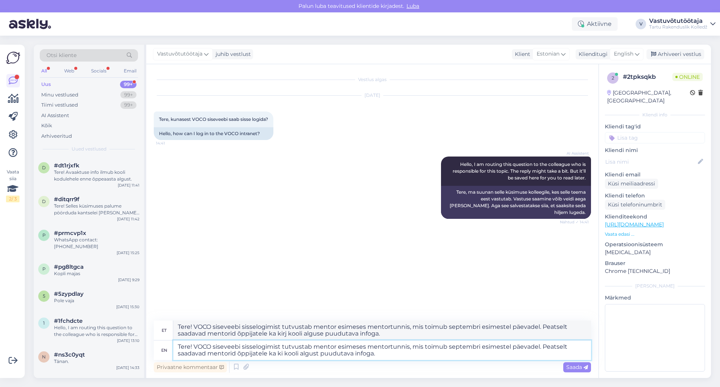
type textarea "Tere! VOCO siseveebi sisselogimist tutvustab mentor esimeses mentortunnis, mis …"
click at [384, 353] on textarea "Tere! VOCO siseveebi sisselogimist tutvustab mentor esimeses mentortunnis, mis …" at bounding box center [382, 349] width 418 height 19
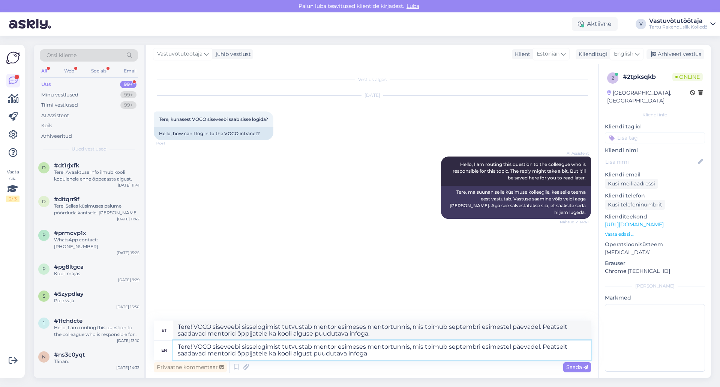
type textarea "Tere! VOCO siseveebi sisselogimist tutvustab mentor esimeses mentortunnis, mis …"
drag, startPoint x: 536, startPoint y: 346, endPoint x: 479, endPoint y: 346, distance: 57.4
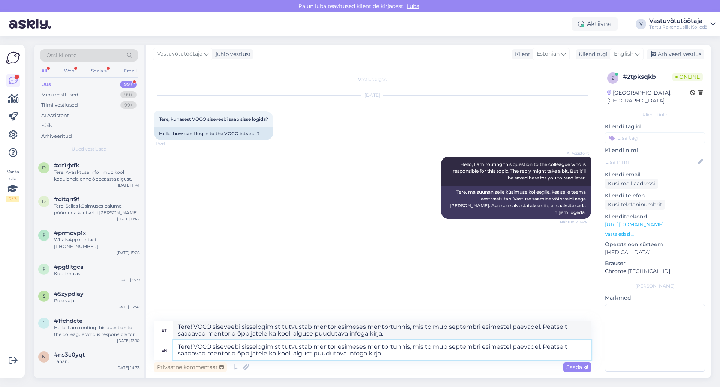
click at [479, 346] on textarea "Tere! VOCO siseveebi sisselogimist tutvustab mentor esimeses mentortunnis, mis …" at bounding box center [382, 349] width 418 height 19
type textarea "Tere! VOCO siseveebi sisselogimist tutvustab mentor esimeses mentortunnis, mis …"
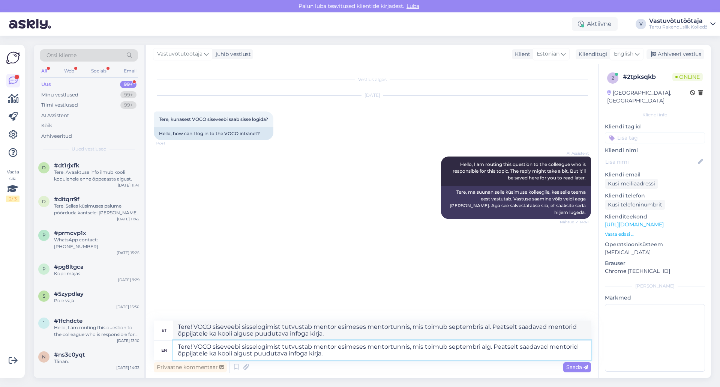
type textarea "Tere! VOCO siseveebi sisselogimist tutvustab mentor esimeses mentortunnis, mis …"
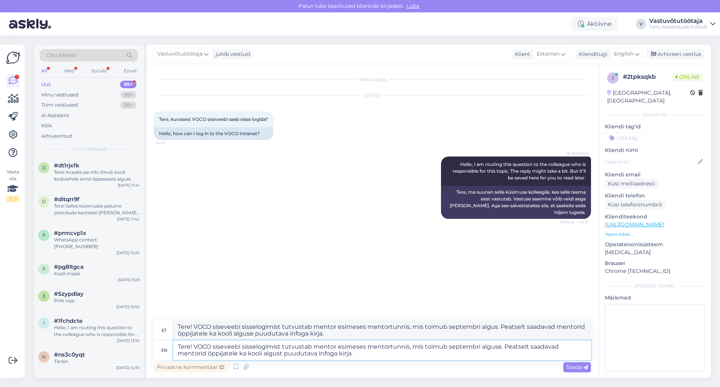
type textarea "Tere! VOCO siseveebi sisselogimist tutvustab mentor esimeses mentortunnis, mis …"
drag, startPoint x: 360, startPoint y: 332, endPoint x: 171, endPoint y: 325, distance: 189.1
click at [171, 325] on div "et Tere! VOCO siseveebi sisselogimist tutvustab mentor esimeses mentortunnis, m…" at bounding box center [372, 330] width 437 height 20
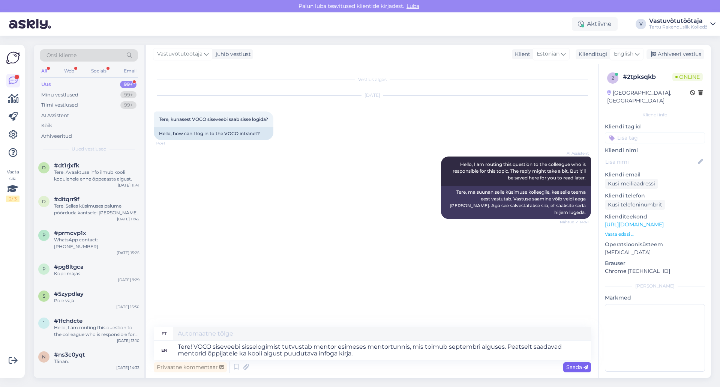
click at [575, 367] on span "Saada" at bounding box center [577, 366] width 22 height 7
